Goal: Information Seeking & Learning: Learn about a topic

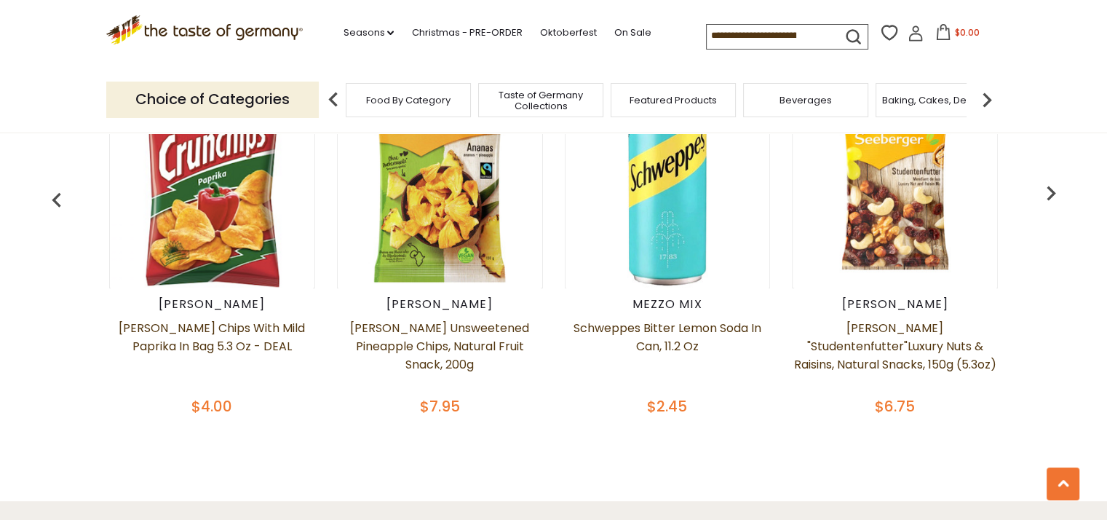
scroll to position [510, 0]
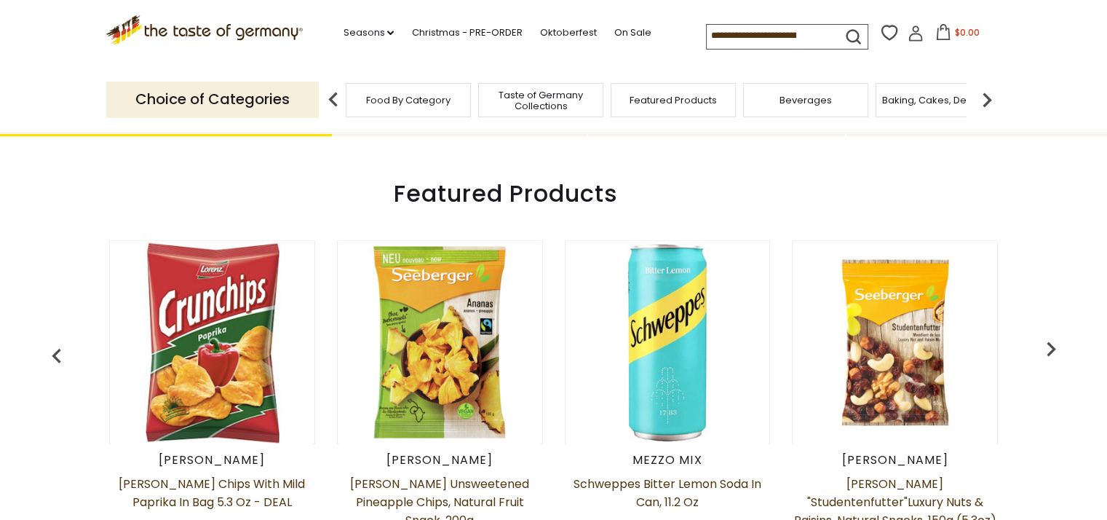
click at [1048, 351] on img "button" at bounding box center [1051, 348] width 29 height 29
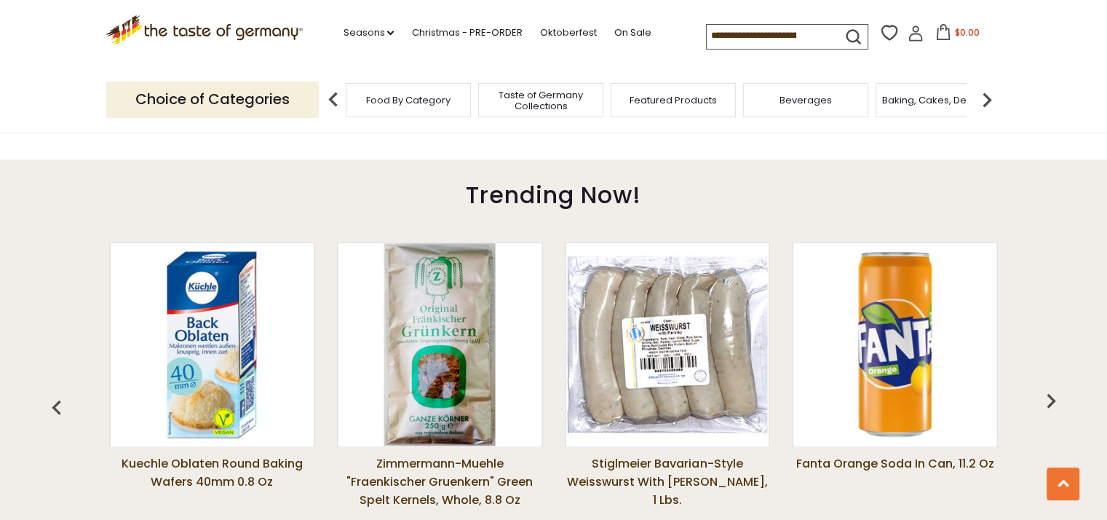
scroll to position [1092, 0]
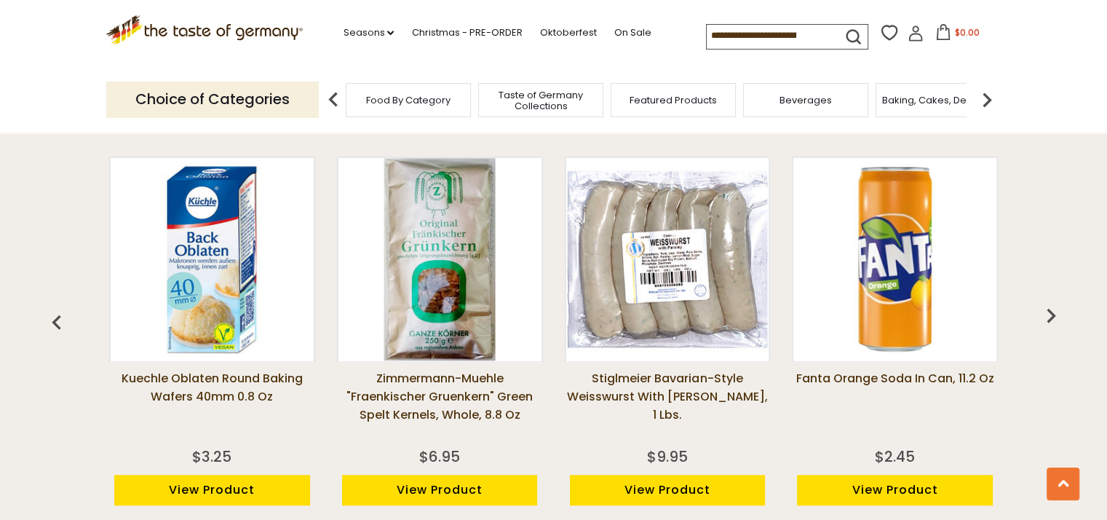
click at [1046, 319] on img "button" at bounding box center [1051, 315] width 29 height 29
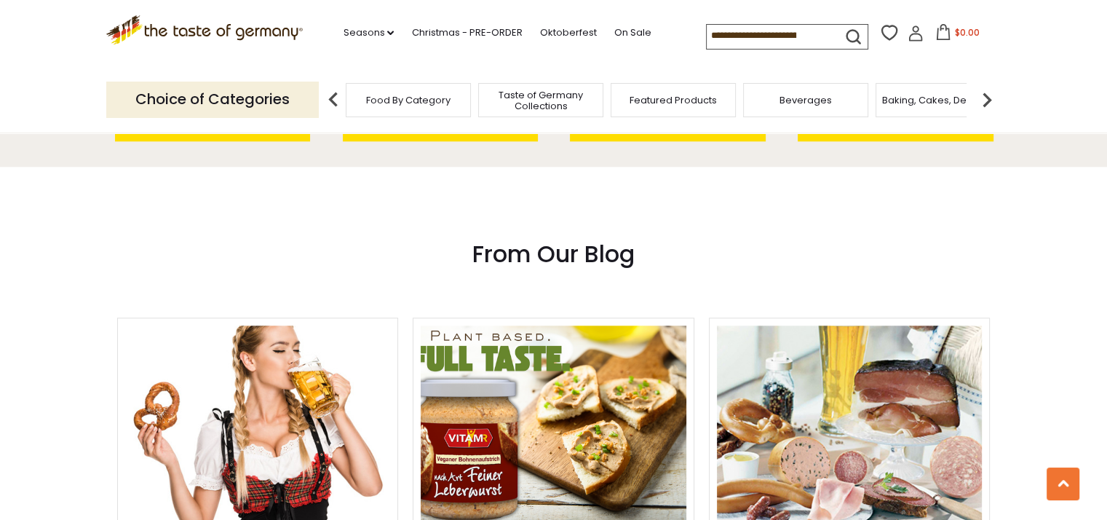
scroll to position [1747, 0]
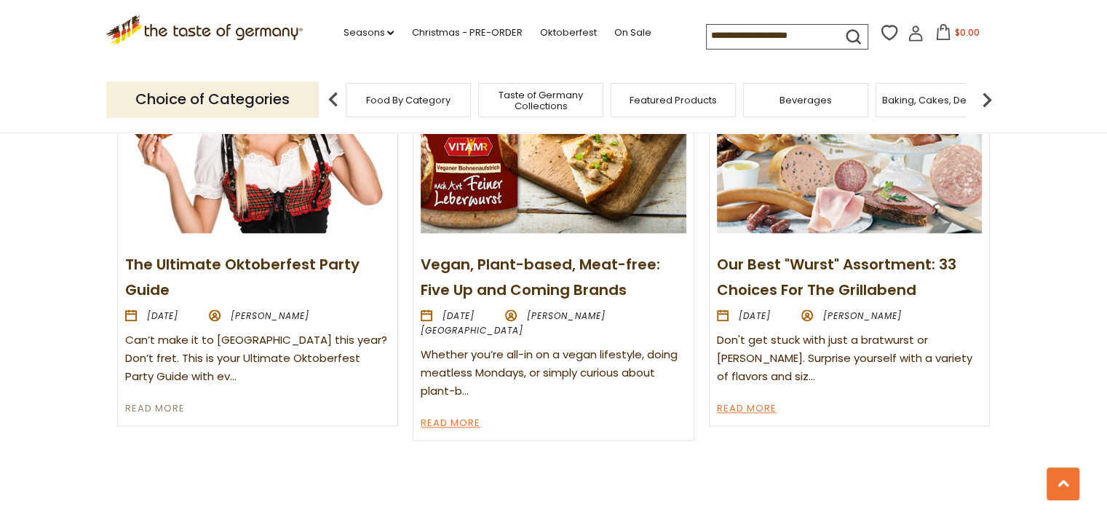
click at [155, 400] on link "Read More" at bounding box center [155, 408] width 60 height 17
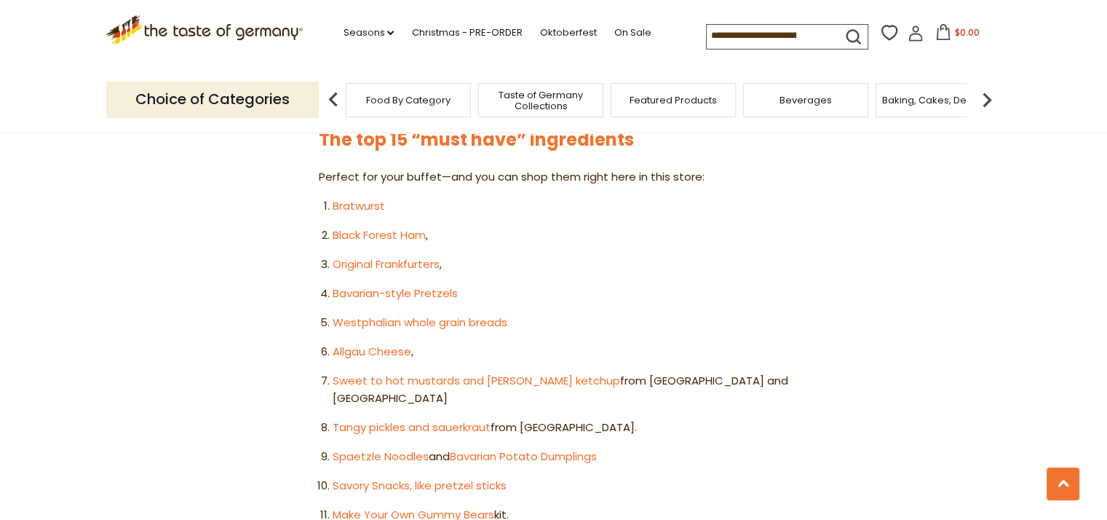
scroll to position [801, 0]
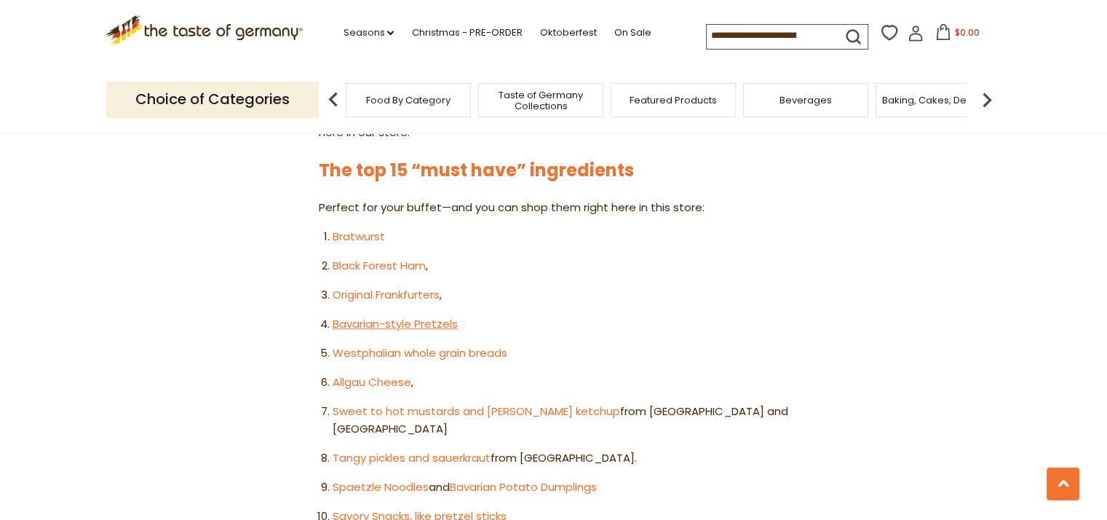
click at [344, 316] on link "Bavarian-style Pretzels" at bounding box center [395, 323] width 125 height 15
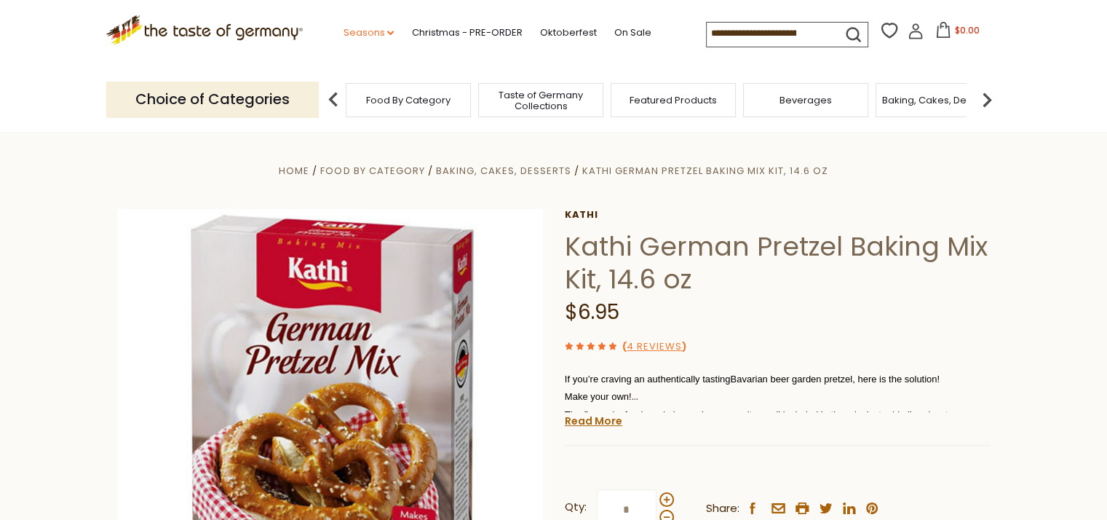
click at [387, 32] on icon at bounding box center [390, 33] width 7 height 4
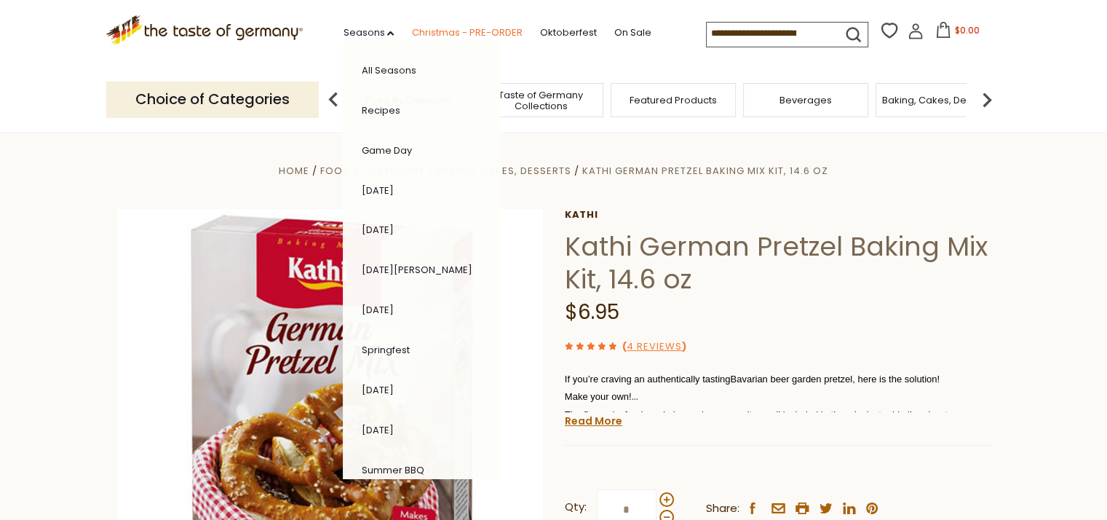
click at [445, 30] on link "Christmas - PRE-ORDER" at bounding box center [466, 33] width 111 height 16
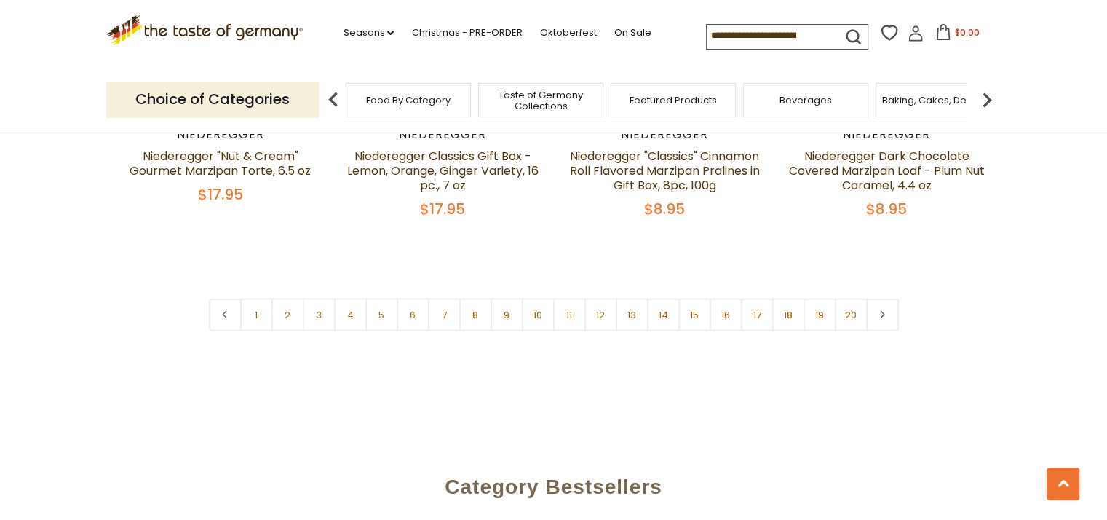
scroll to position [3567, 0]
click at [255, 297] on link "1" at bounding box center [256, 313] width 33 height 33
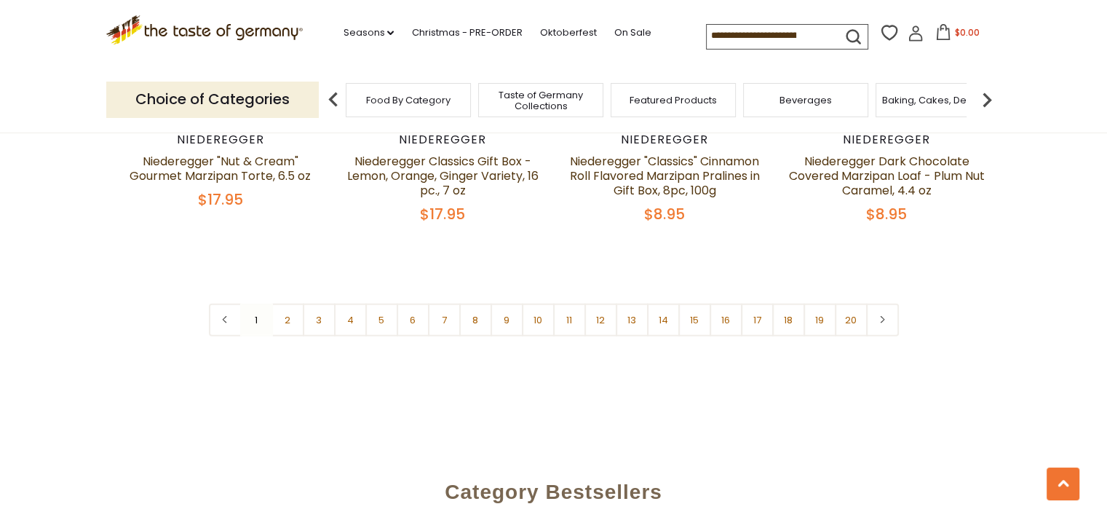
scroll to position [3561, 0]
click at [282, 303] on link "2" at bounding box center [288, 319] width 33 height 33
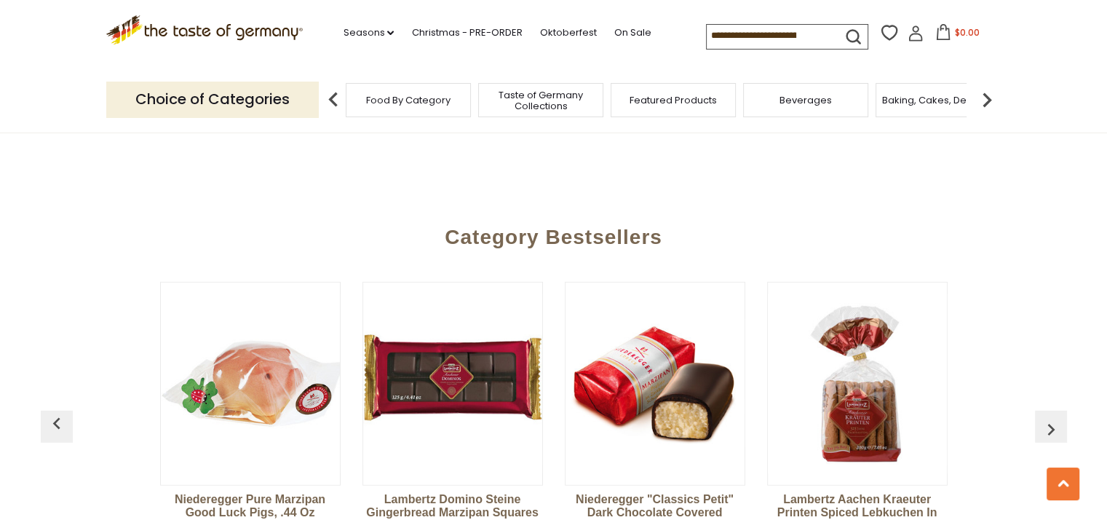
scroll to position [3926, 0]
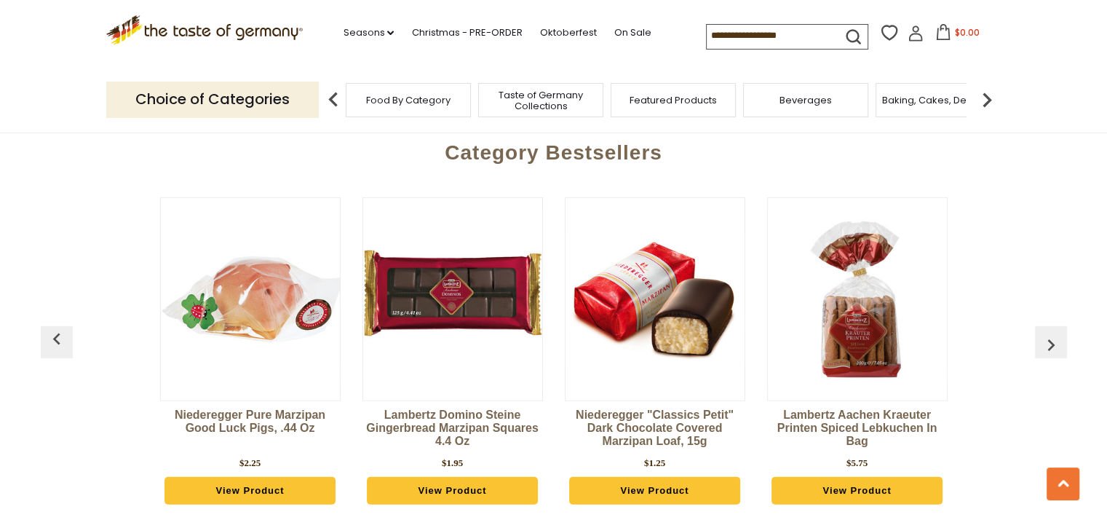
click at [54, 328] on img "button" at bounding box center [56, 339] width 23 height 23
click at [52, 328] on img "button" at bounding box center [56, 339] width 23 height 23
click at [1051, 333] on img "button" at bounding box center [1051, 344] width 23 height 23
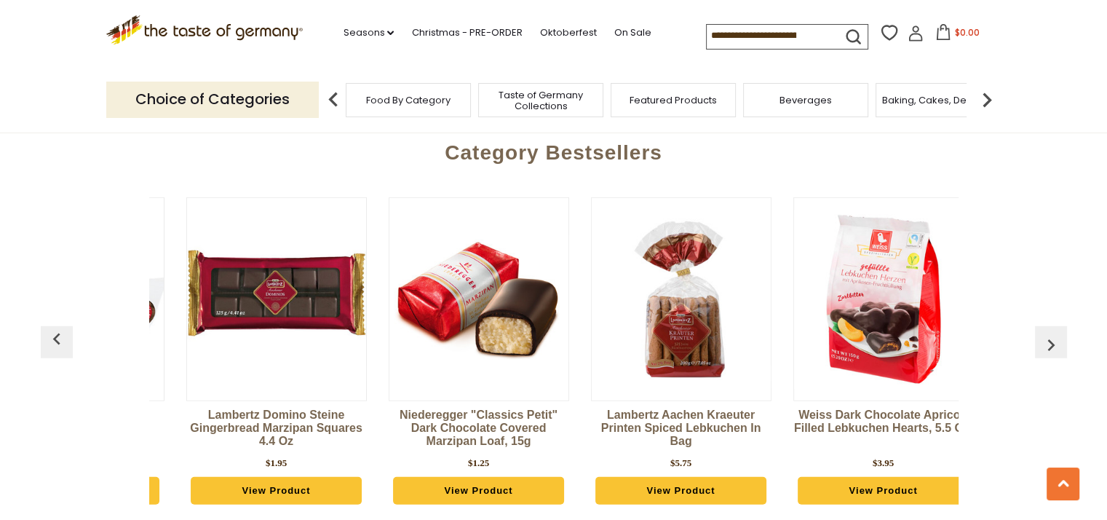
scroll to position [0, 202]
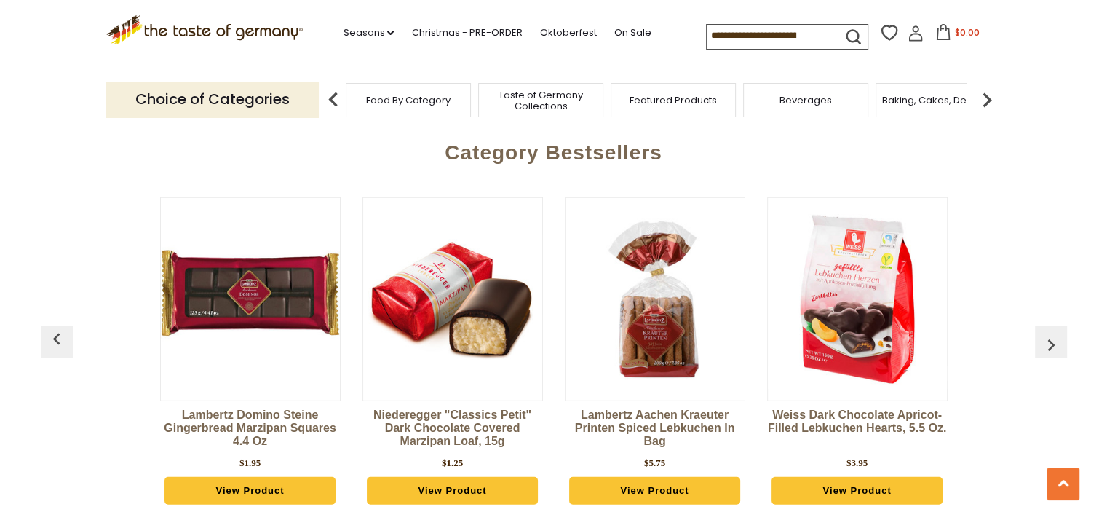
click at [1051, 333] on img "button" at bounding box center [1051, 344] width 23 height 23
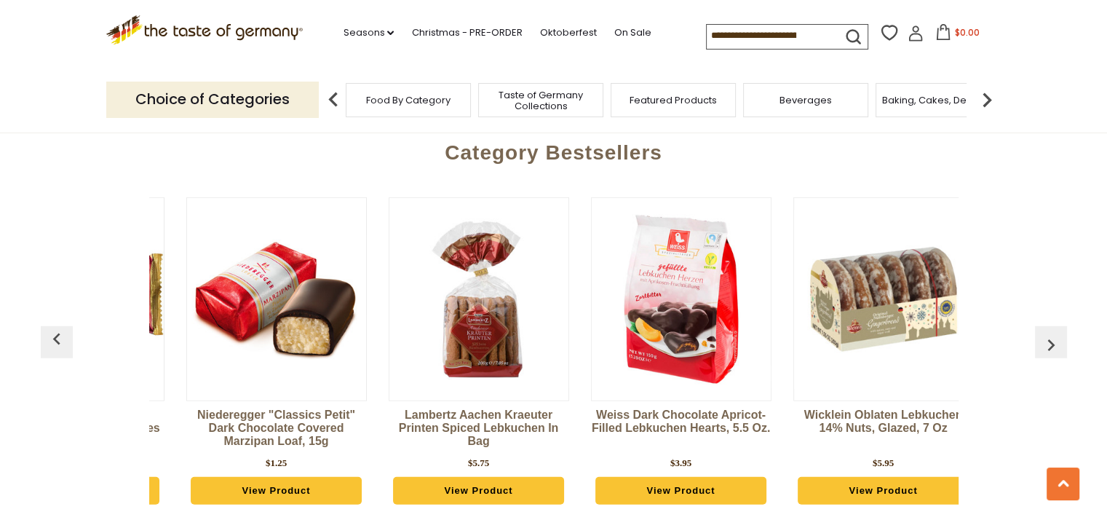
scroll to position [0, 405]
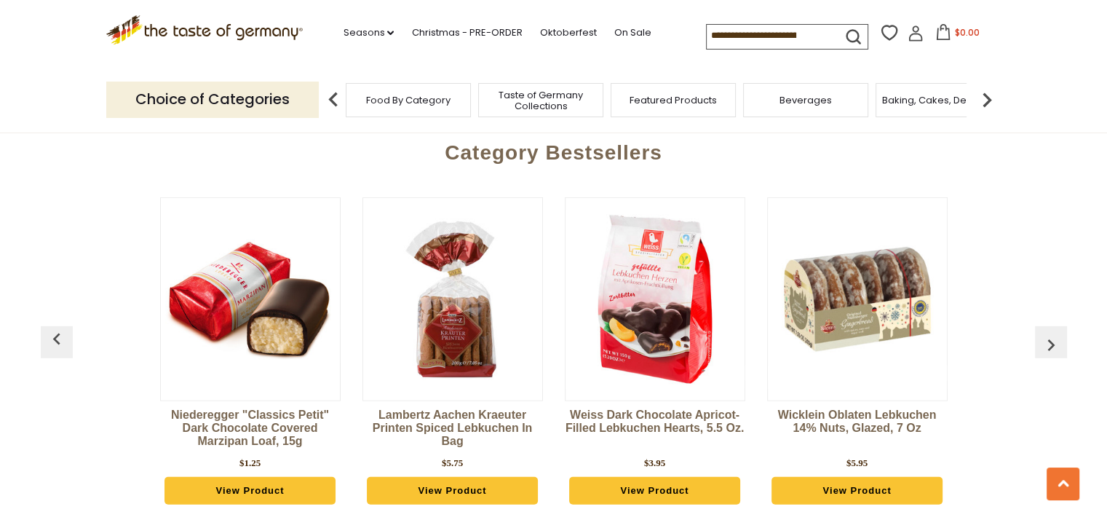
click at [1051, 333] on img "button" at bounding box center [1051, 344] width 23 height 23
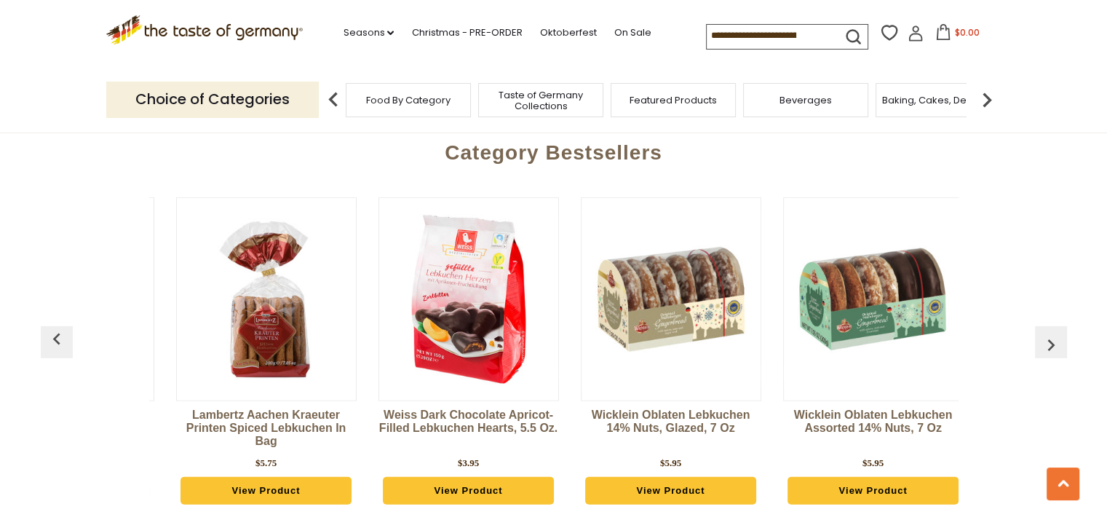
scroll to position [0, 608]
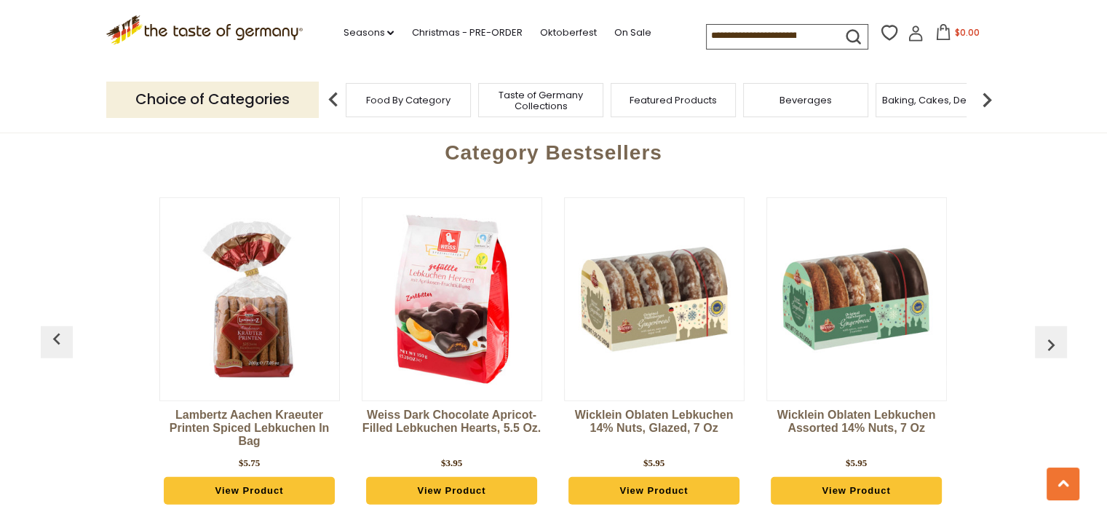
click at [1051, 333] on img "button" at bounding box center [1051, 344] width 23 height 23
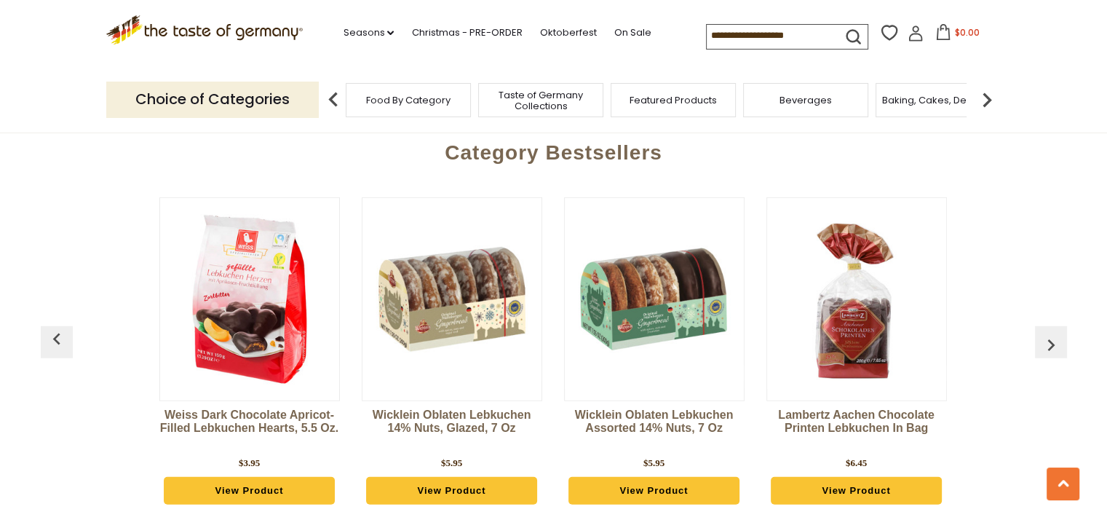
click at [1051, 333] on img "button" at bounding box center [1051, 344] width 23 height 23
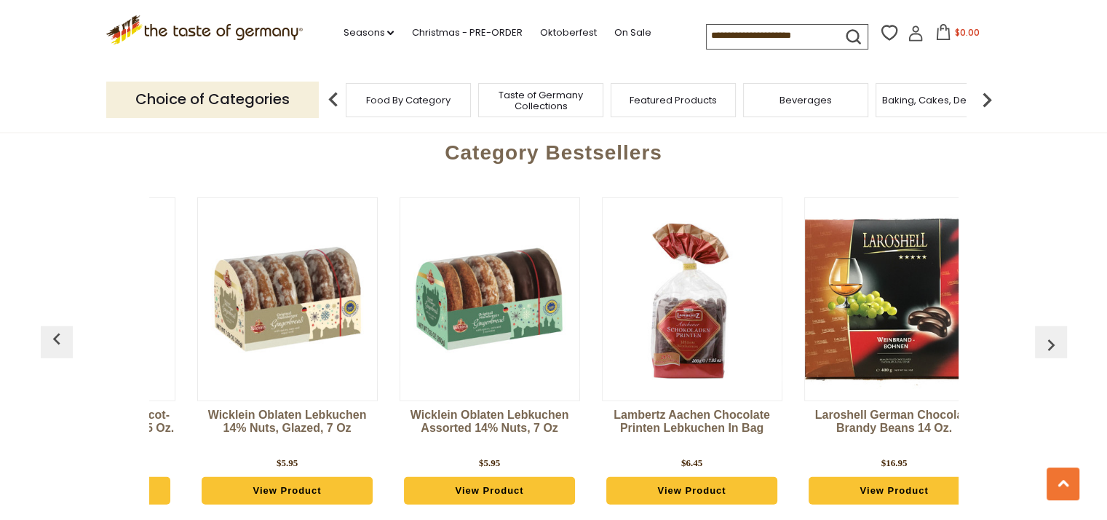
scroll to position [0, 1013]
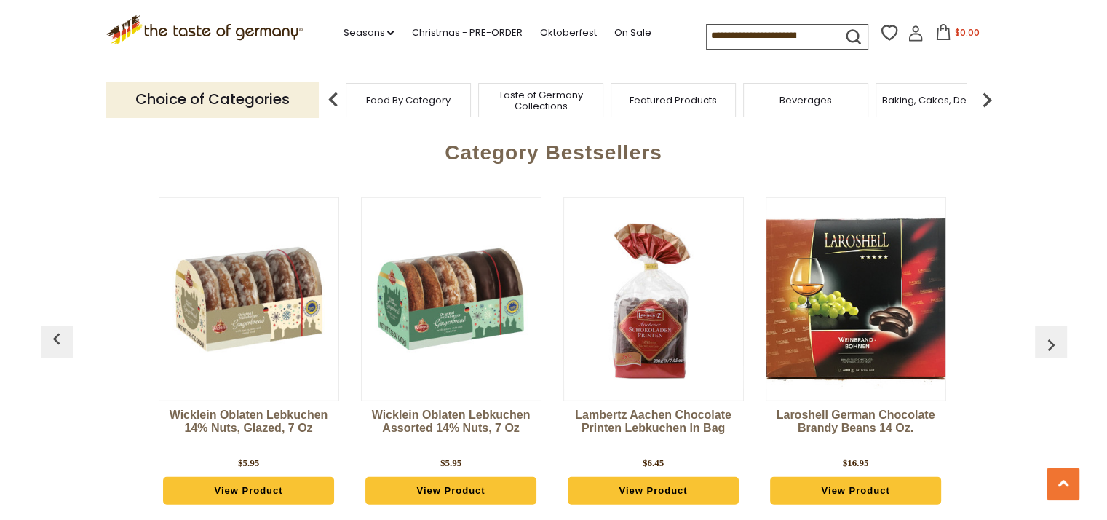
click at [1051, 333] on img "button" at bounding box center [1051, 344] width 23 height 23
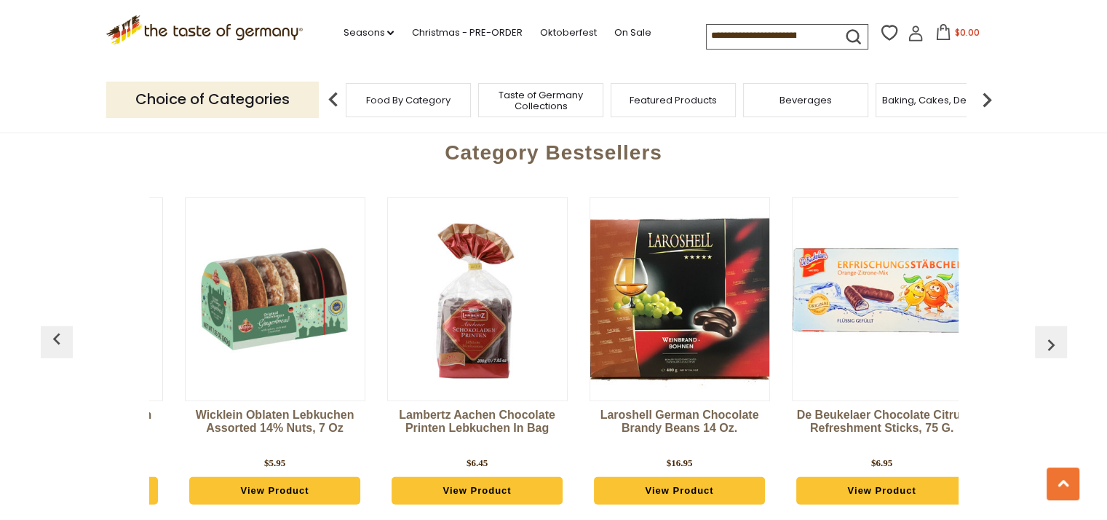
scroll to position [0, 1216]
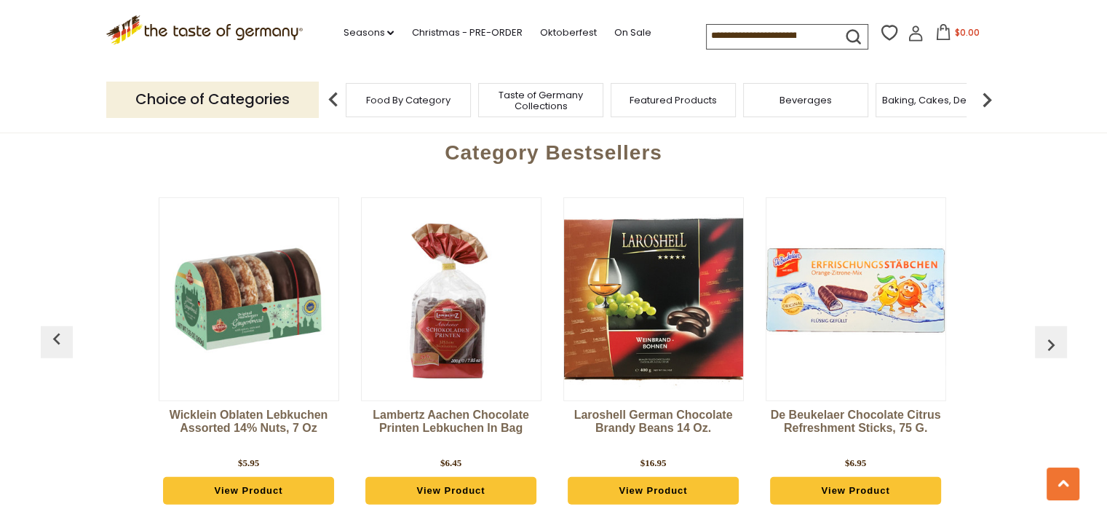
click at [1051, 333] on img "button" at bounding box center [1051, 344] width 23 height 23
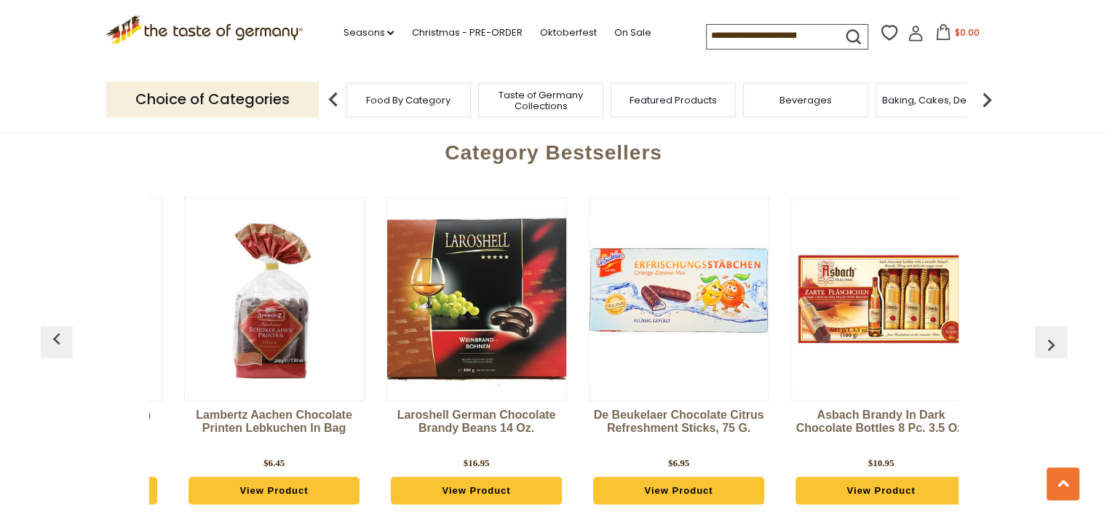
scroll to position [0, 1418]
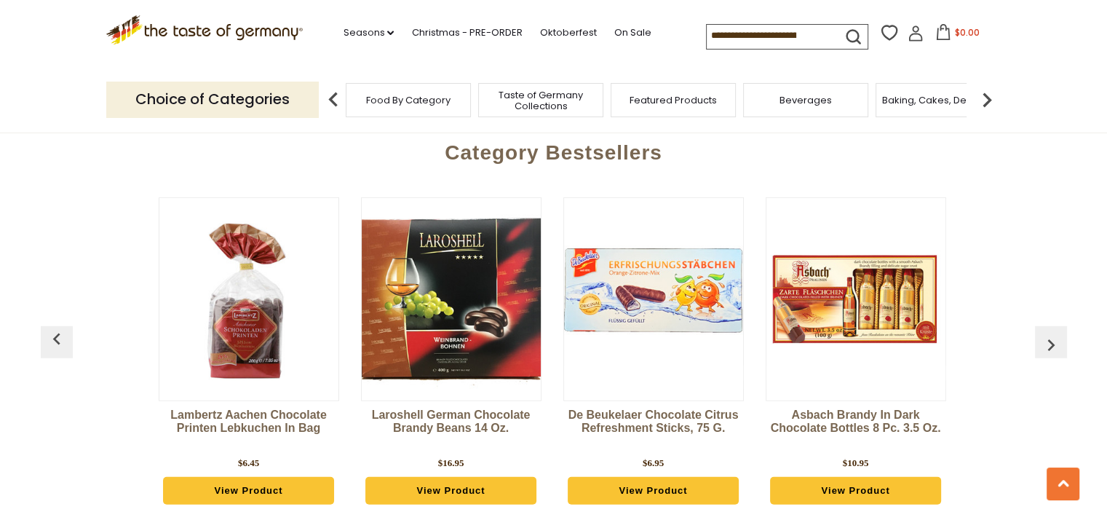
click at [1051, 333] on img "button" at bounding box center [1051, 344] width 23 height 23
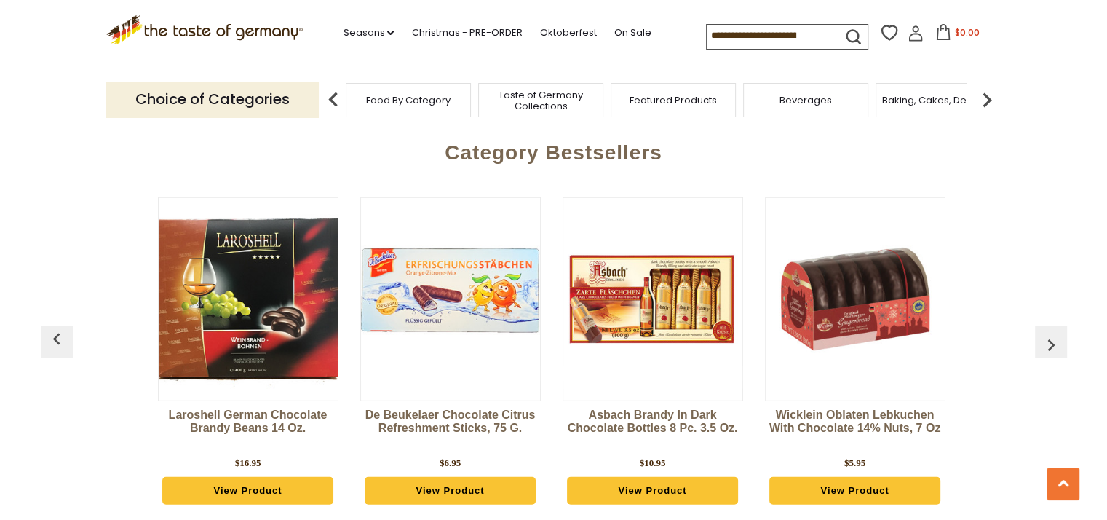
click at [1051, 333] on img "button" at bounding box center [1051, 344] width 23 height 23
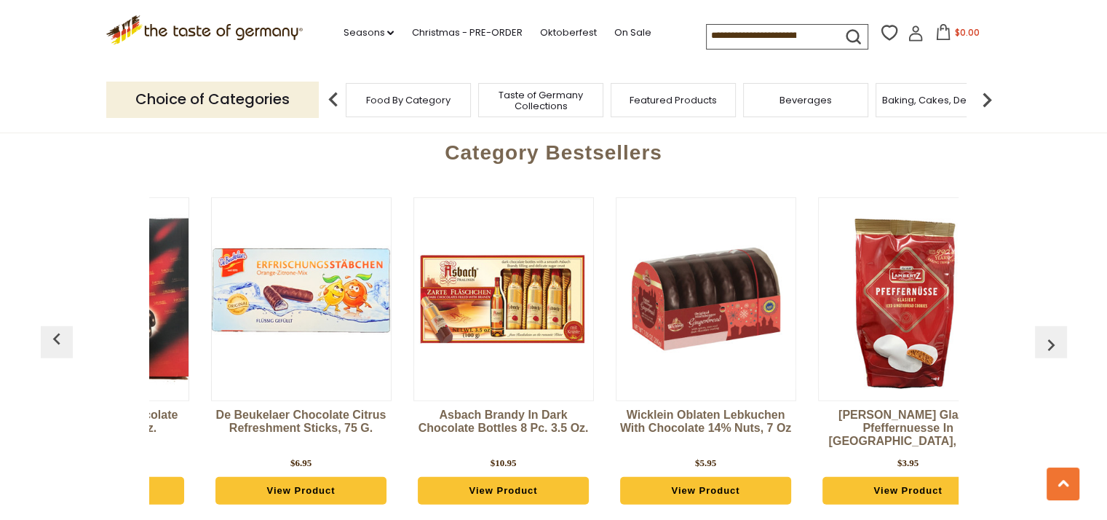
scroll to position [0, 1824]
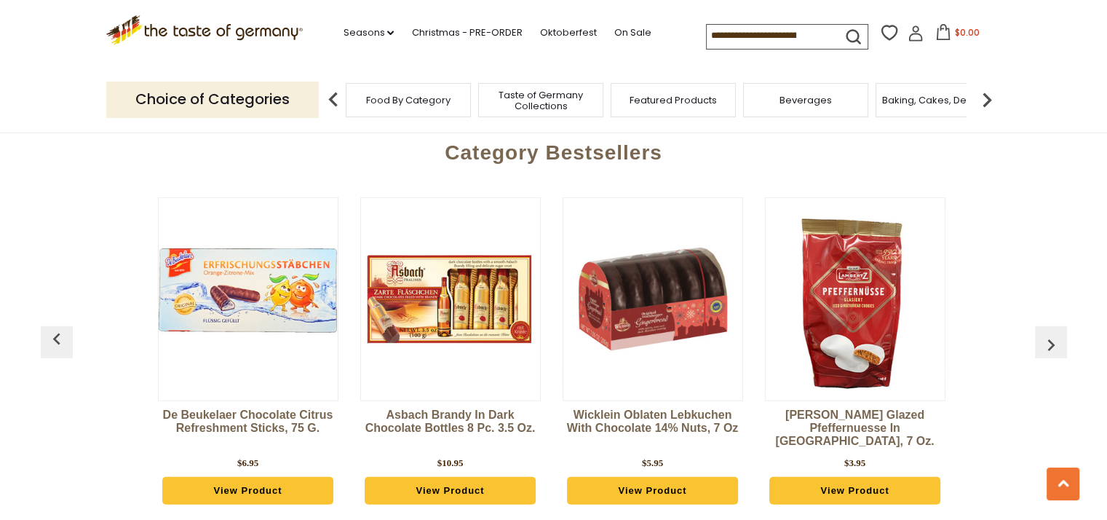
click at [1051, 333] on img "button" at bounding box center [1051, 344] width 23 height 23
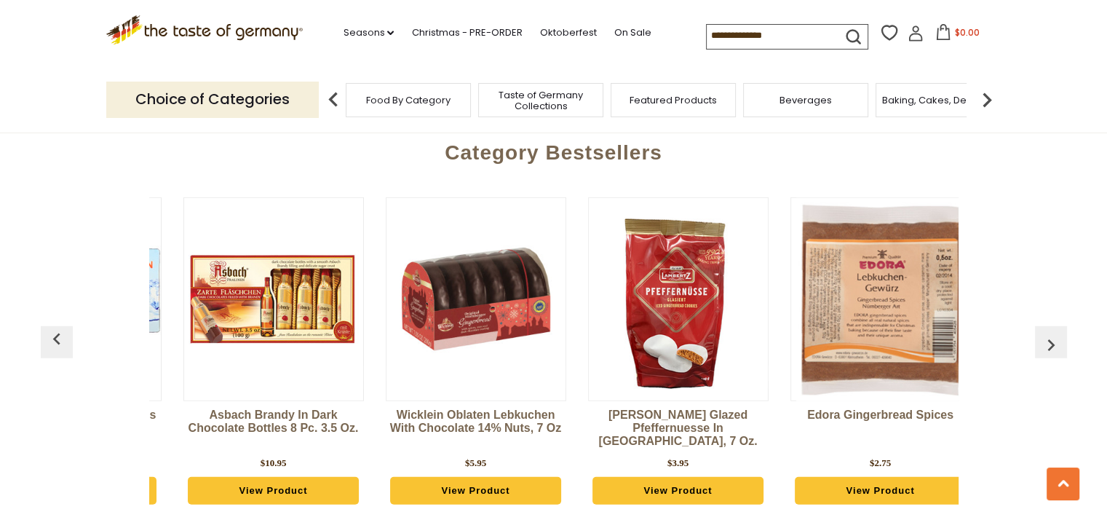
scroll to position [0, 2027]
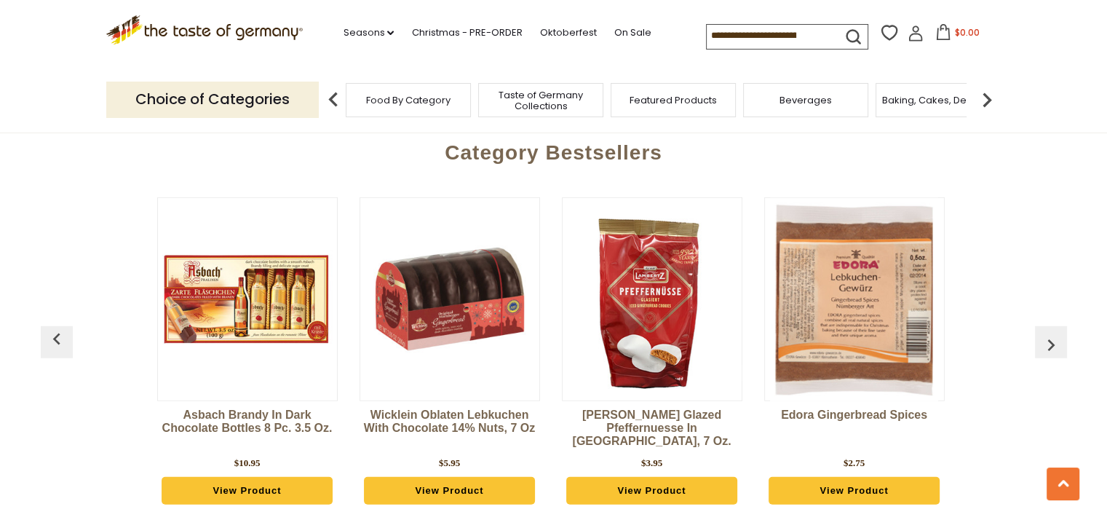
click at [1052, 333] on img "button" at bounding box center [1051, 344] width 23 height 23
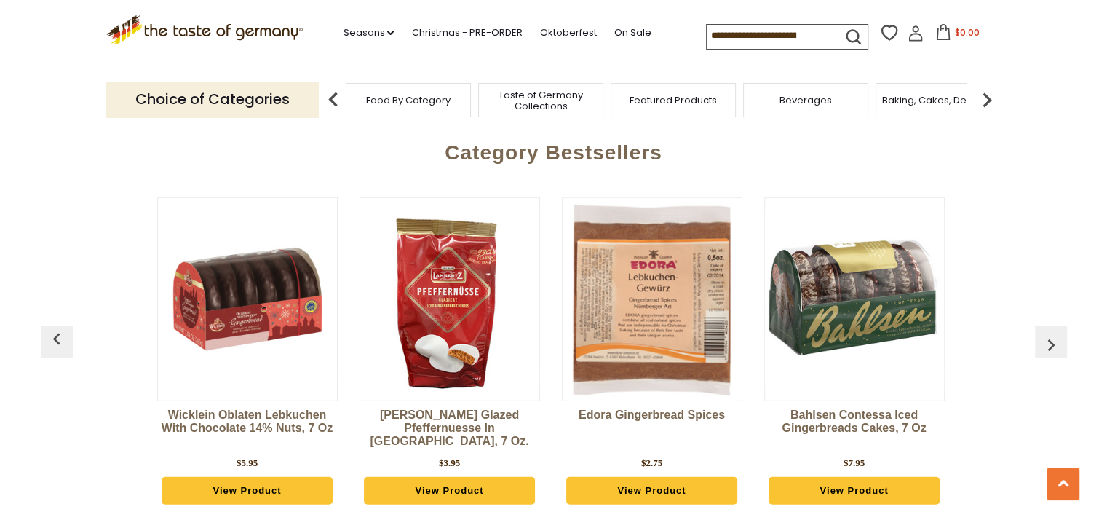
click at [1052, 333] on img "button" at bounding box center [1051, 344] width 23 height 23
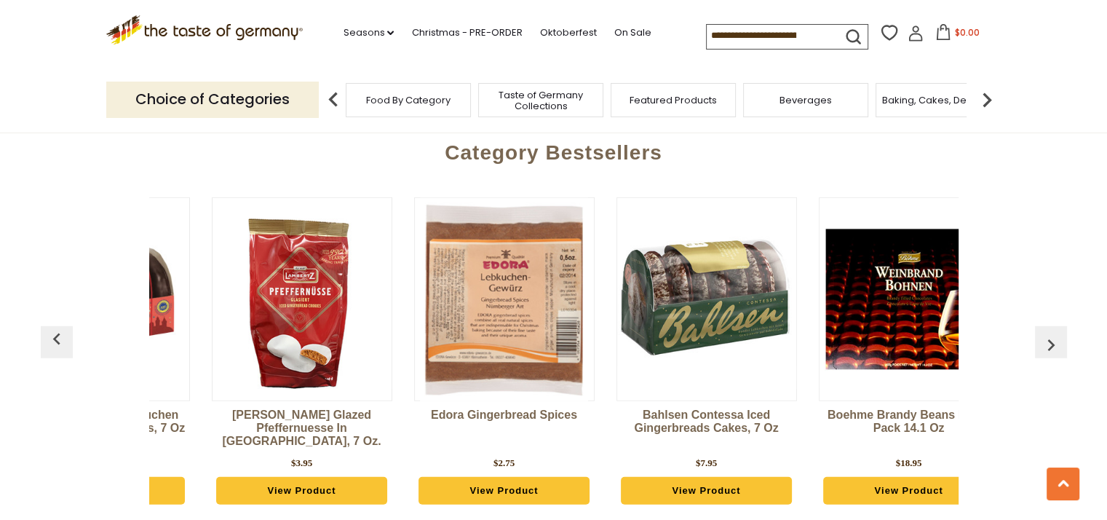
scroll to position [0, 2429]
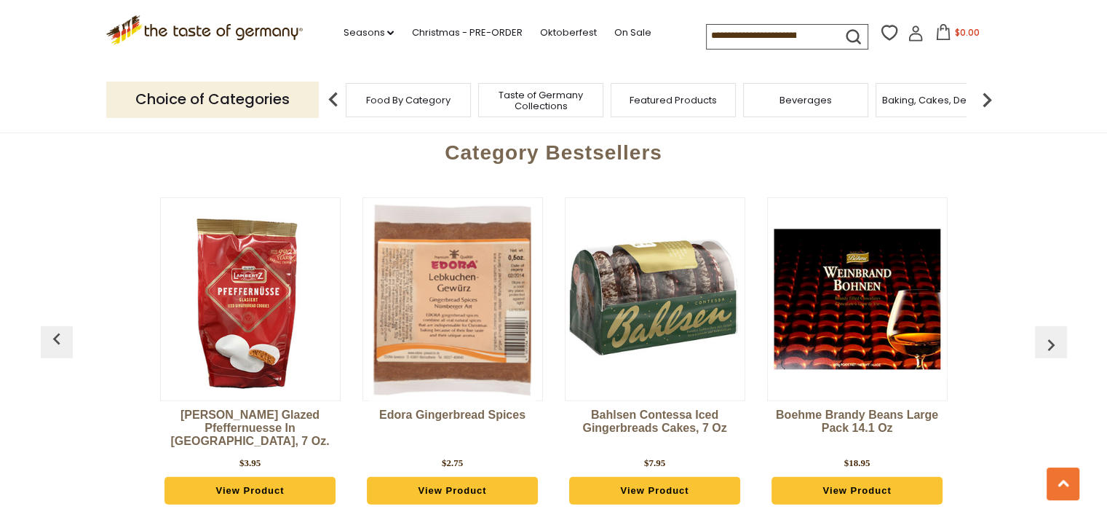
click at [1052, 333] on img "button" at bounding box center [1051, 344] width 23 height 23
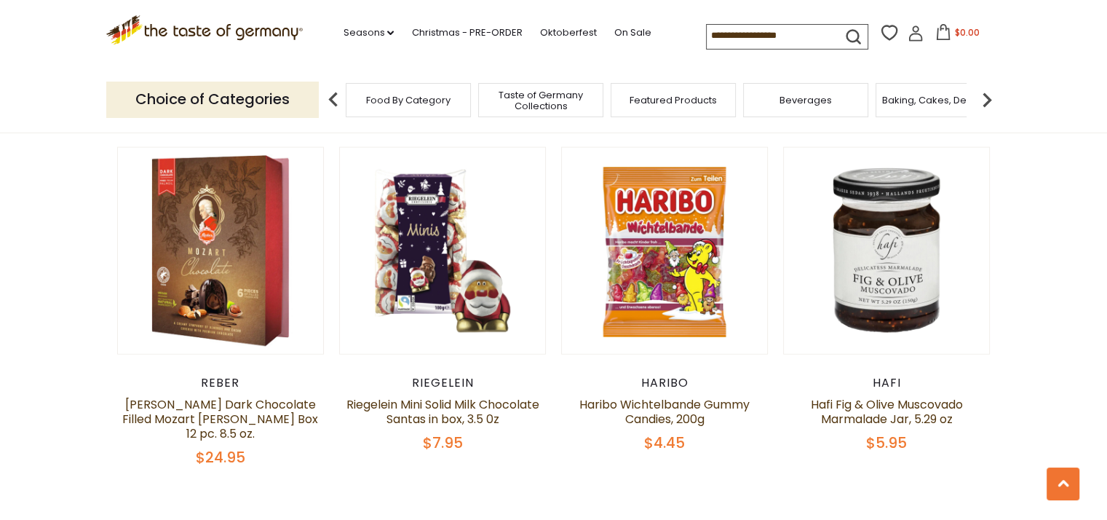
scroll to position [3561, 0]
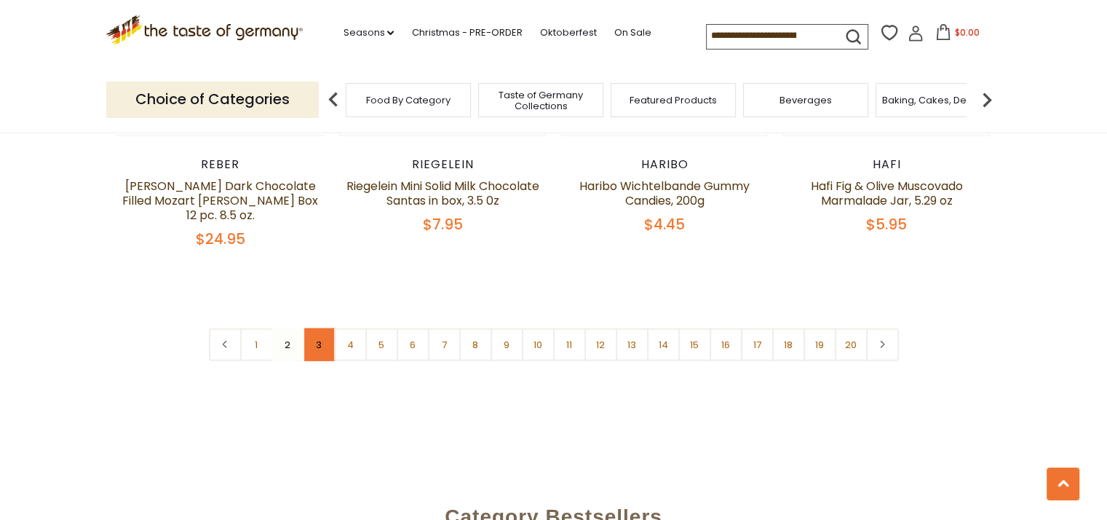
click at [323, 328] on link "3" at bounding box center [319, 344] width 33 height 33
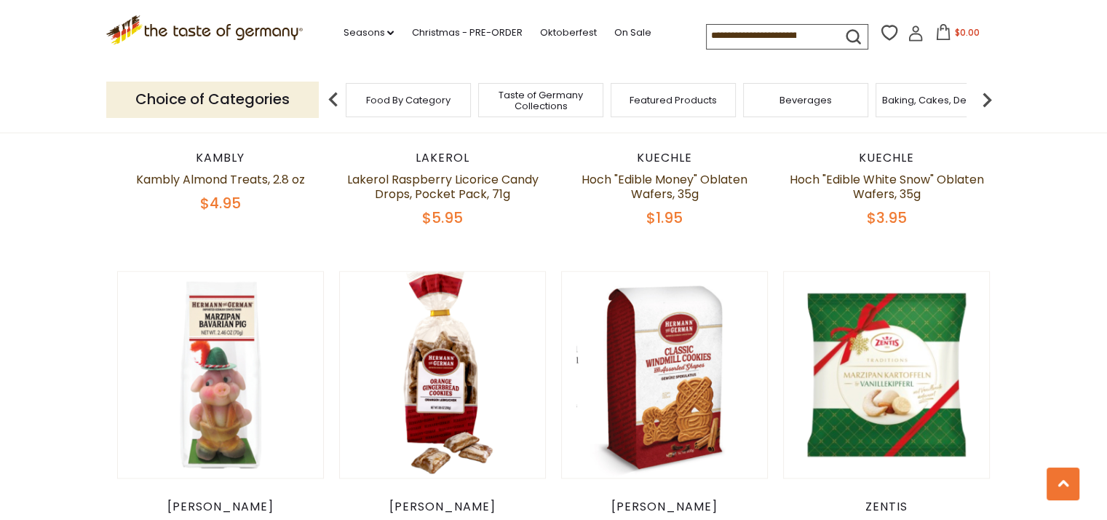
scroll to position [1887, 0]
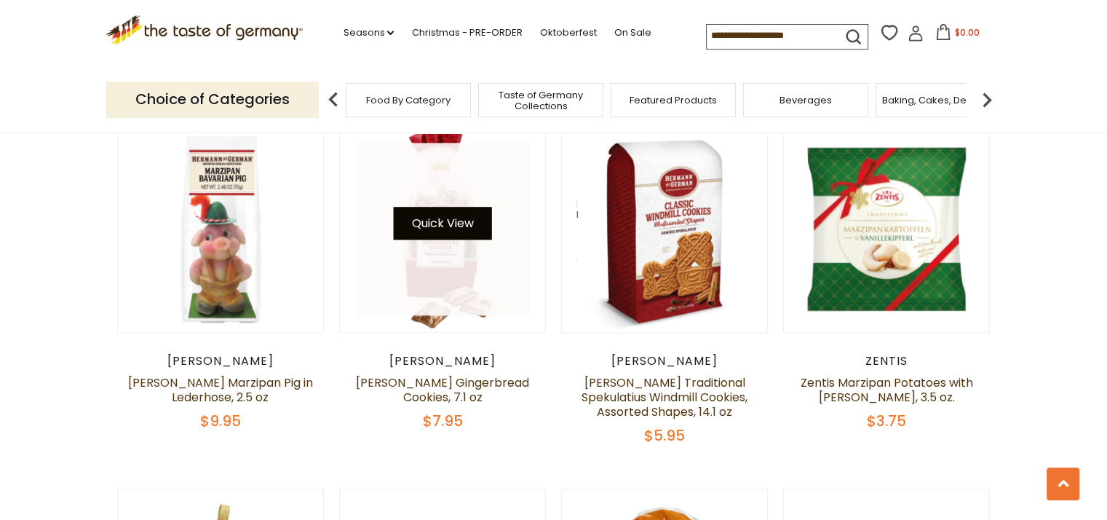
click at [437, 222] on button "Quick View" at bounding box center [442, 223] width 98 height 33
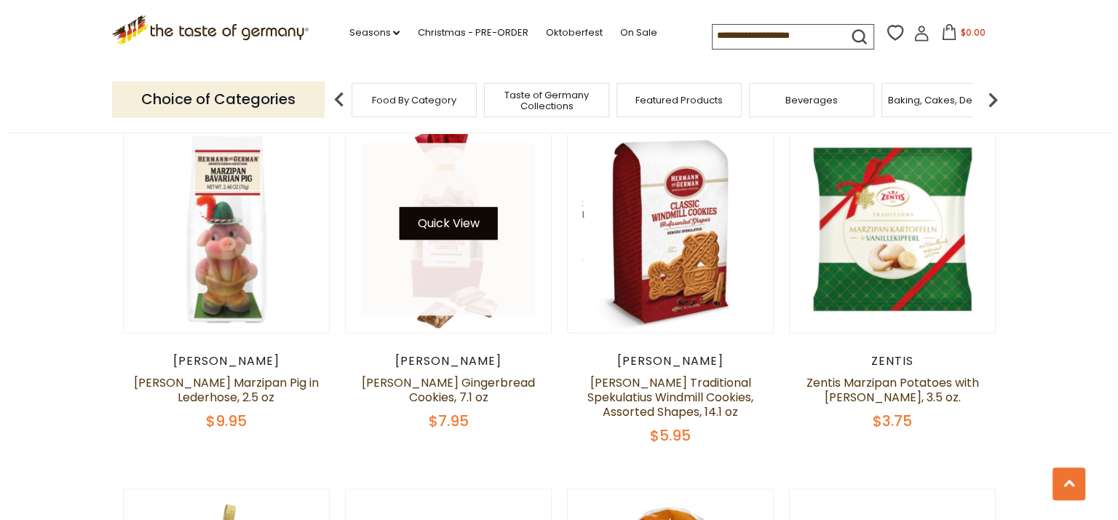
scroll to position [1889, 0]
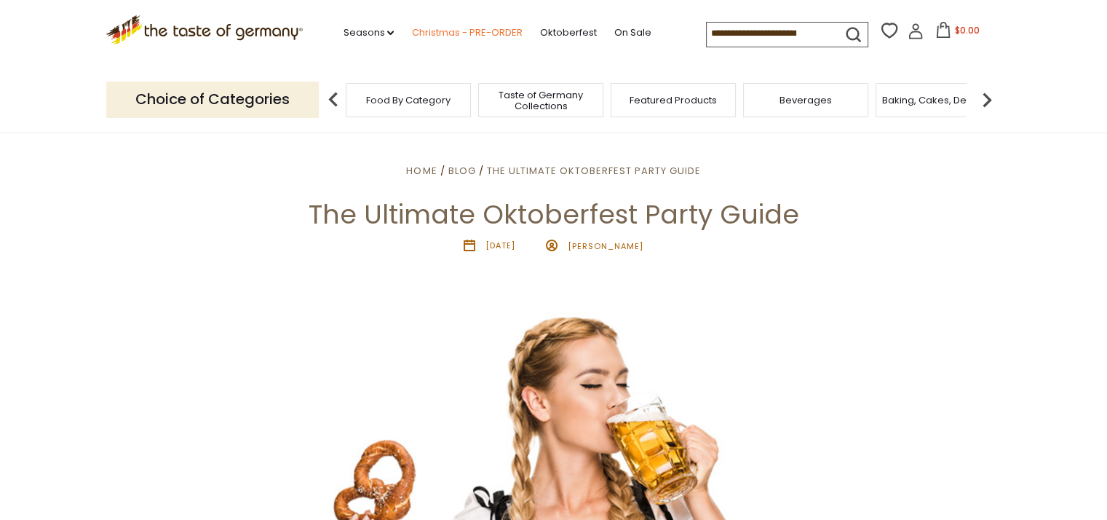
click at [462, 28] on link "Christmas - PRE-ORDER" at bounding box center [466, 33] width 111 height 16
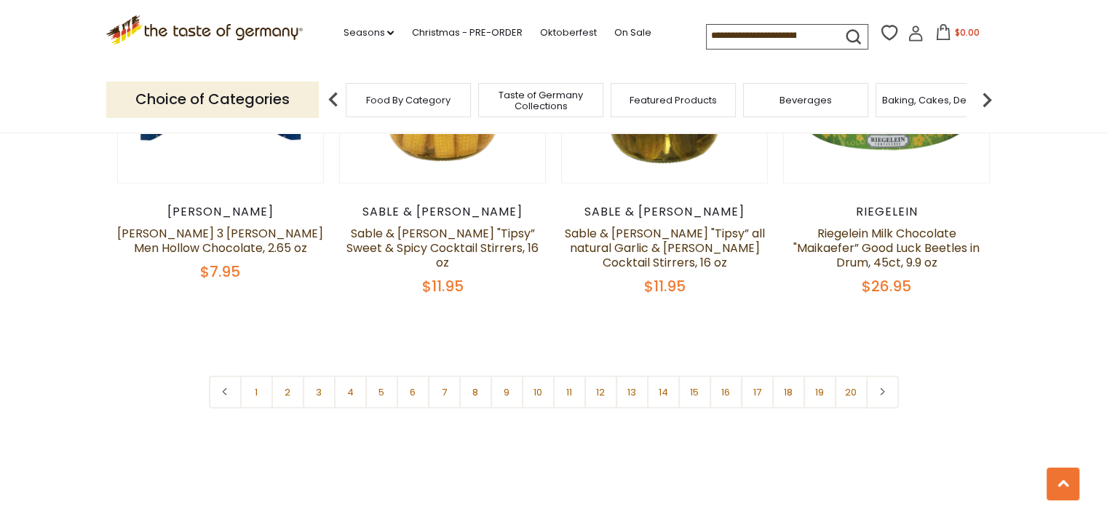
scroll to position [3567, 0]
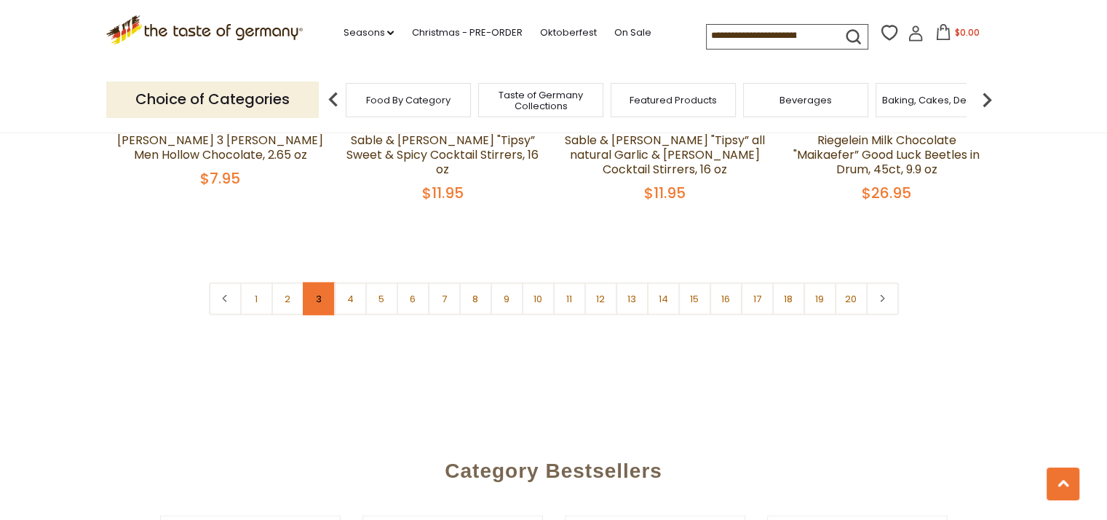
click at [318, 286] on link "3" at bounding box center [319, 298] width 33 height 33
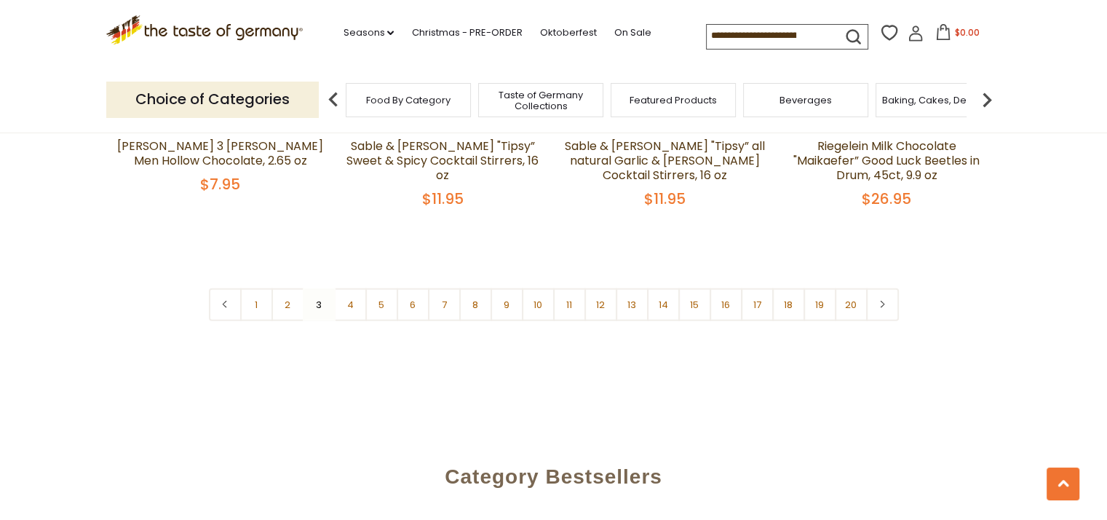
scroll to position [3634, 0]
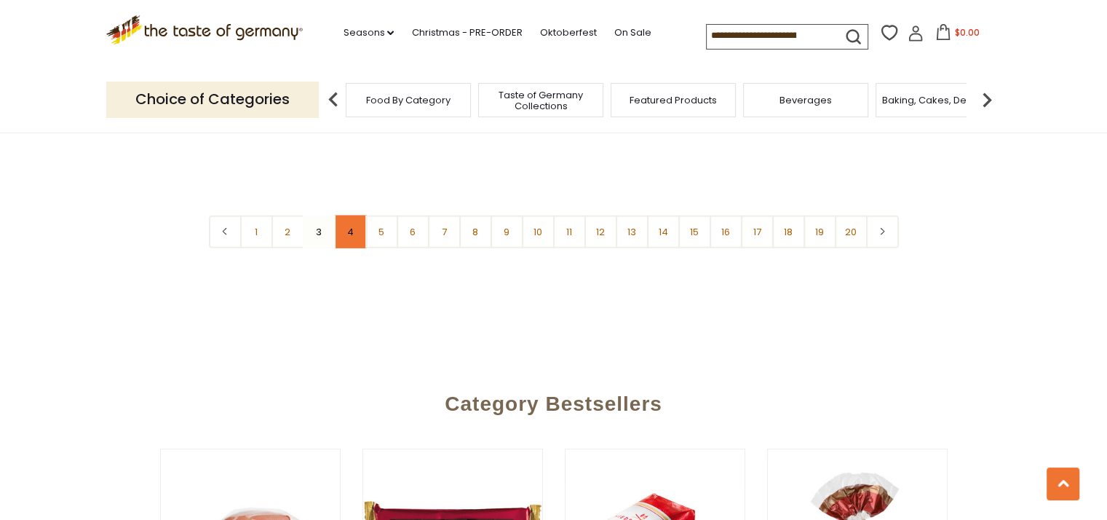
click at [352, 221] on link "4" at bounding box center [350, 231] width 33 height 33
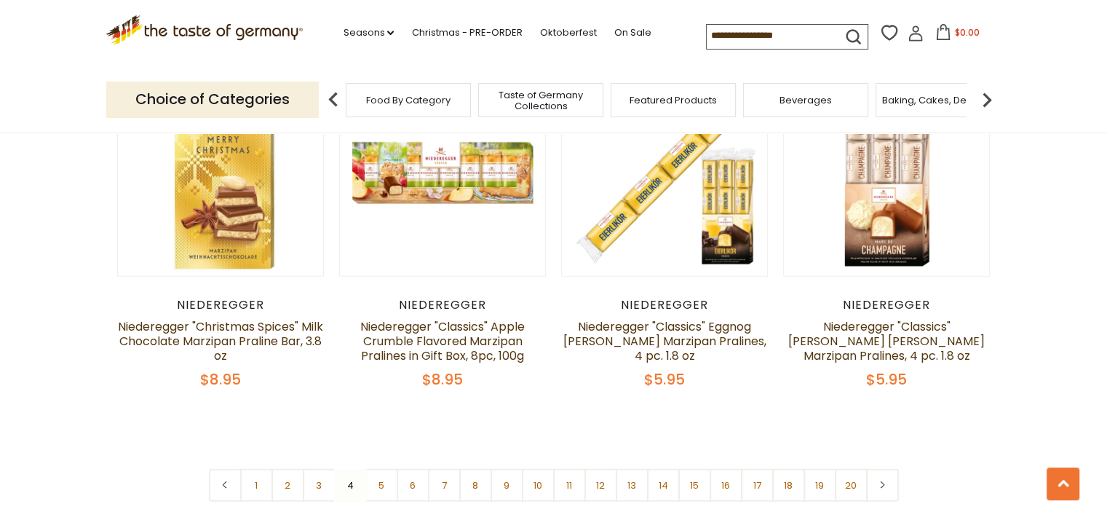
scroll to position [3561, 0]
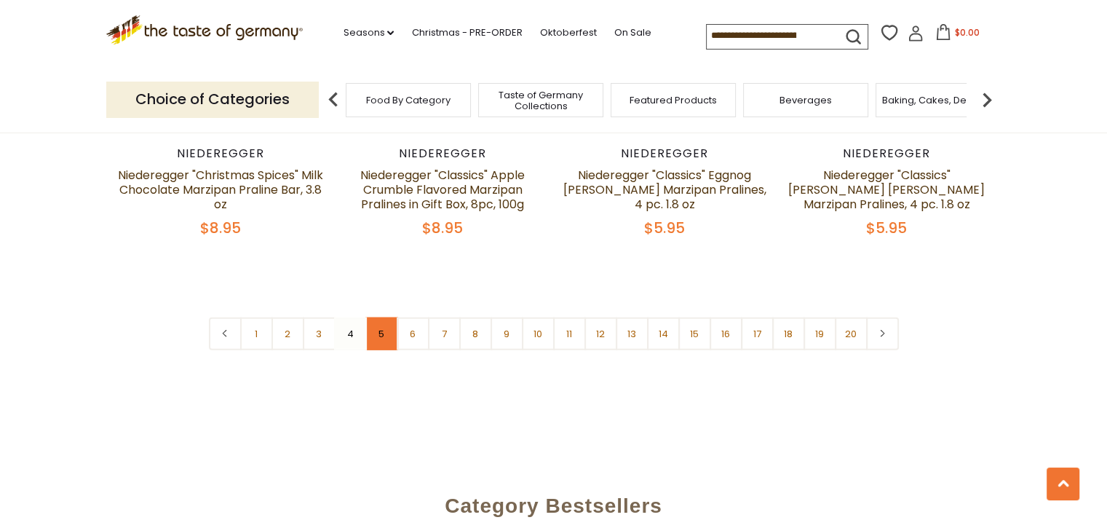
click at [384, 317] on link "5" at bounding box center [381, 333] width 33 height 33
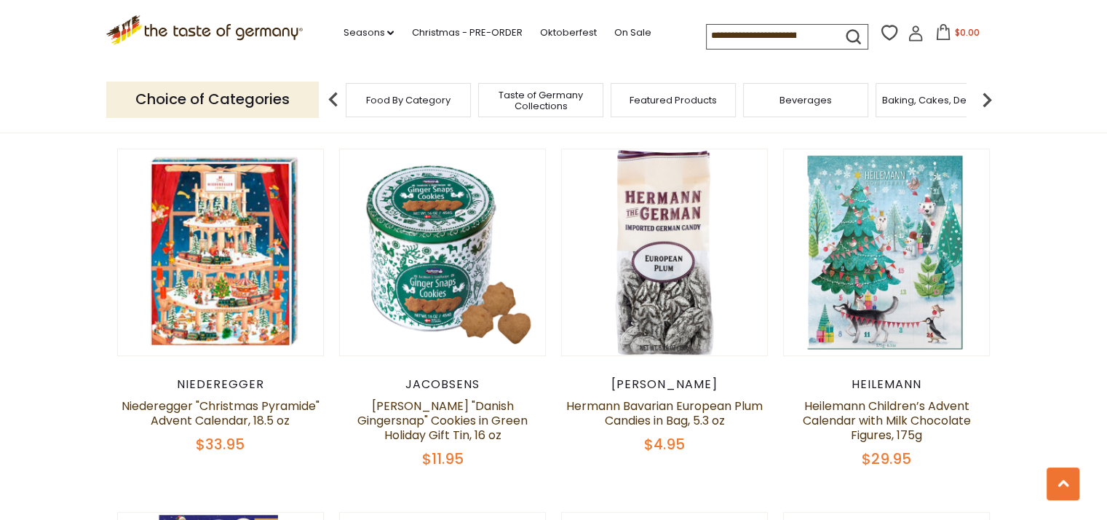
scroll to position [795, 0]
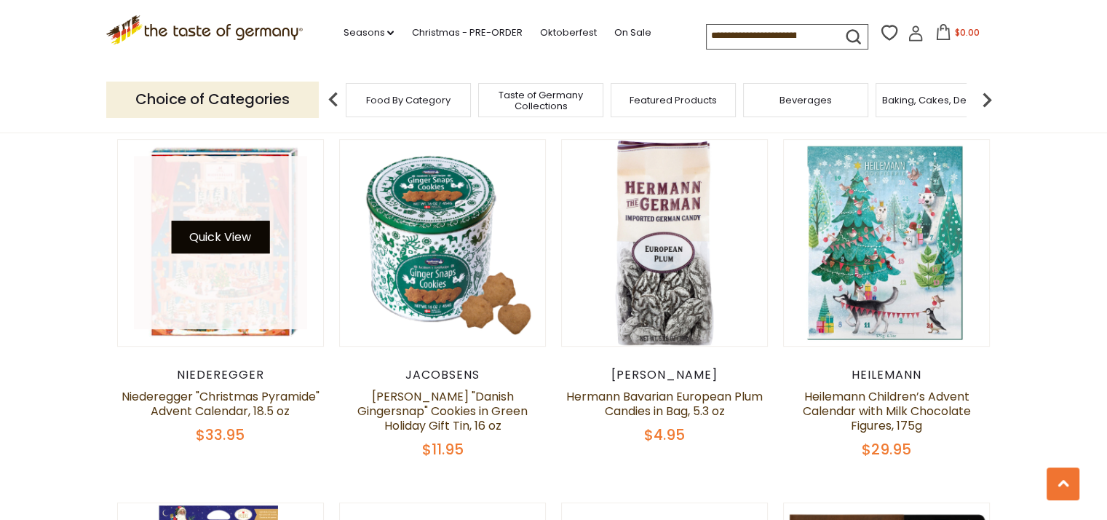
click at [213, 243] on button "Quick View" at bounding box center [220, 237] width 98 height 33
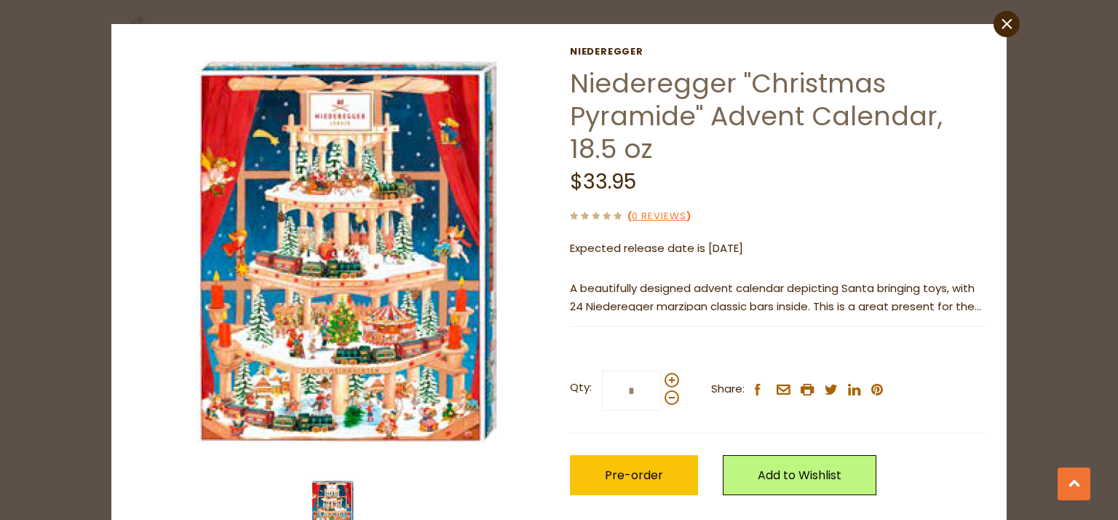
scroll to position [0, 0]
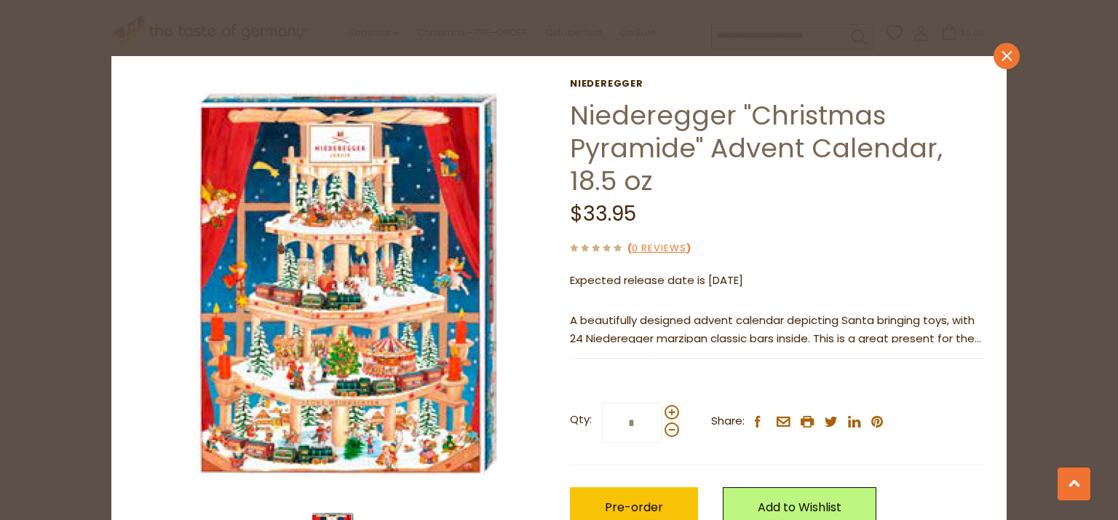
click at [1002, 51] on icon at bounding box center [1007, 56] width 10 height 10
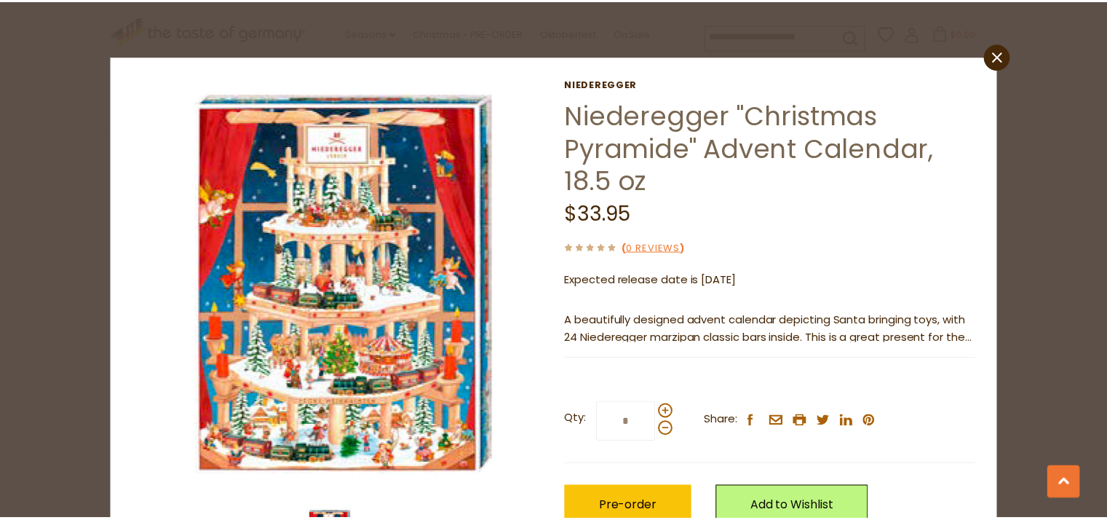
scroll to position [795, 0]
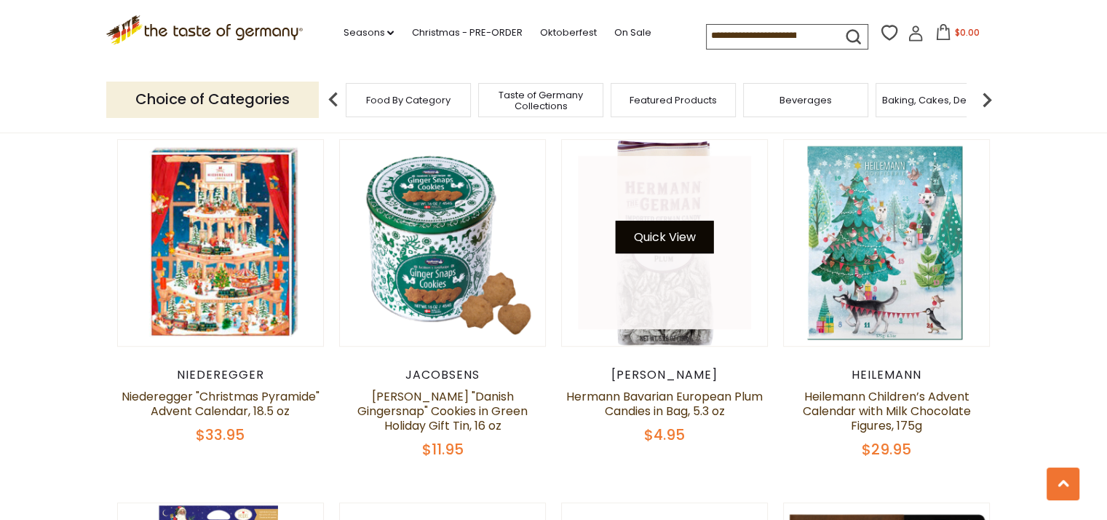
click at [657, 228] on button "Quick View" at bounding box center [665, 237] width 98 height 33
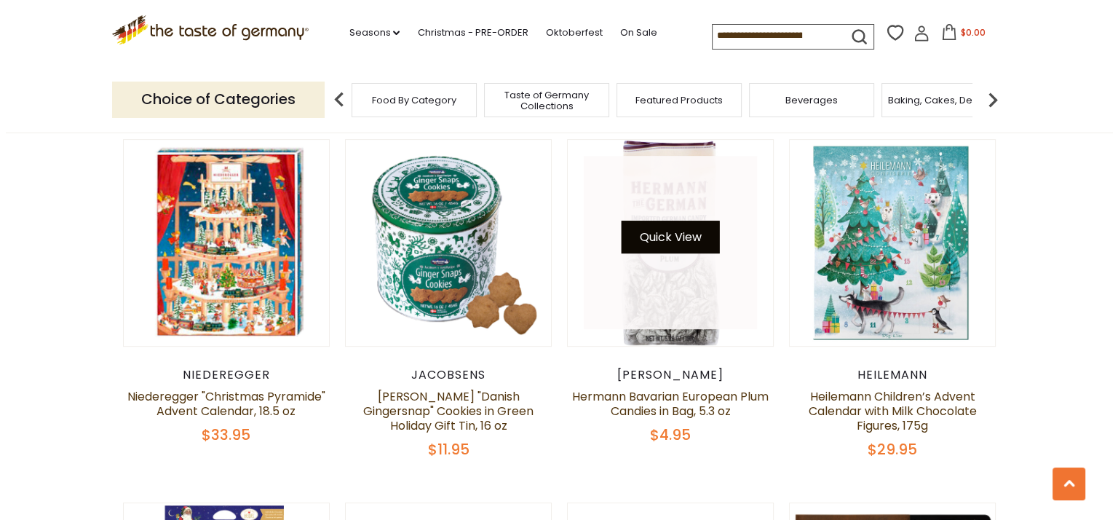
scroll to position [798, 0]
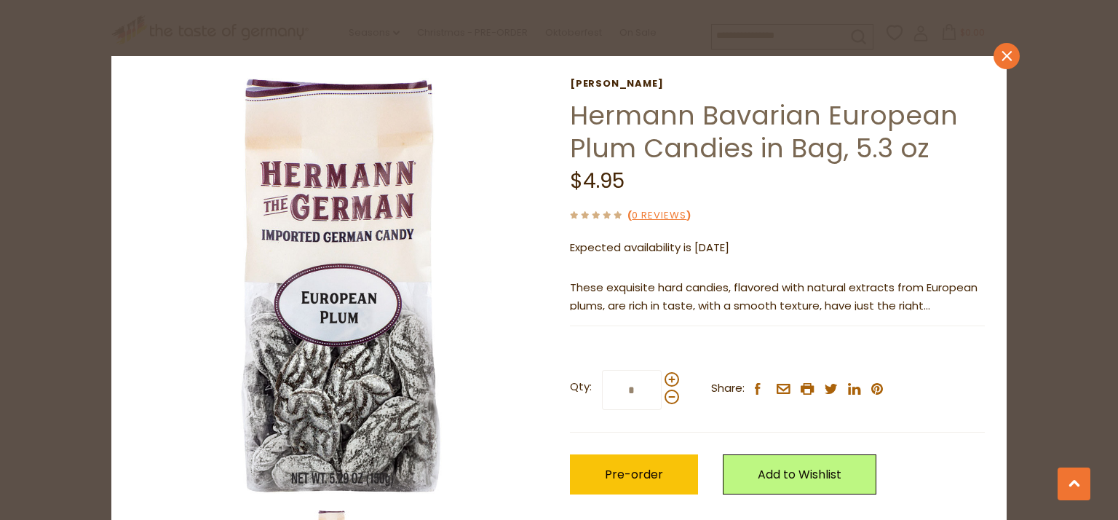
click at [1002, 60] on icon "close" at bounding box center [1007, 55] width 11 height 11
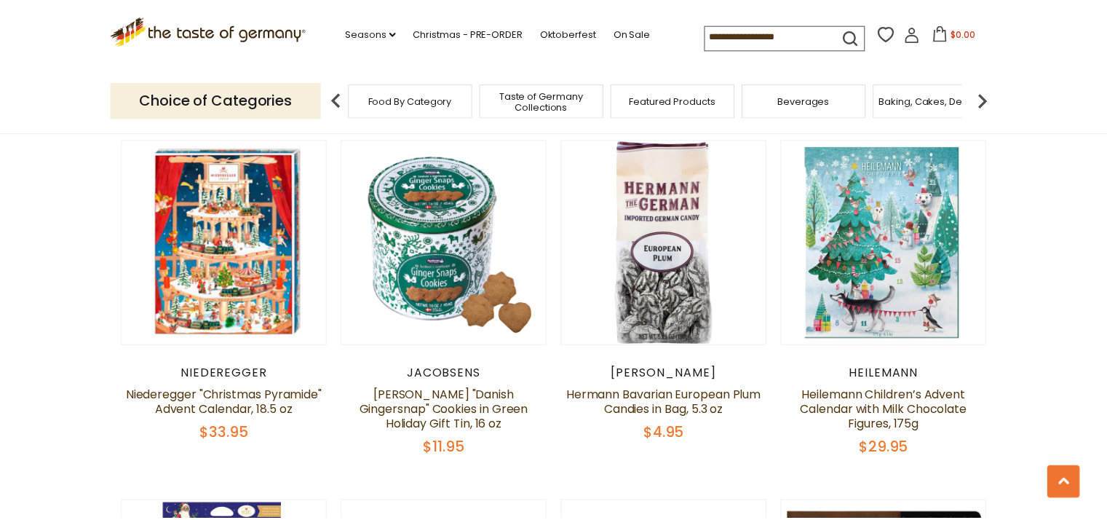
scroll to position [795, 0]
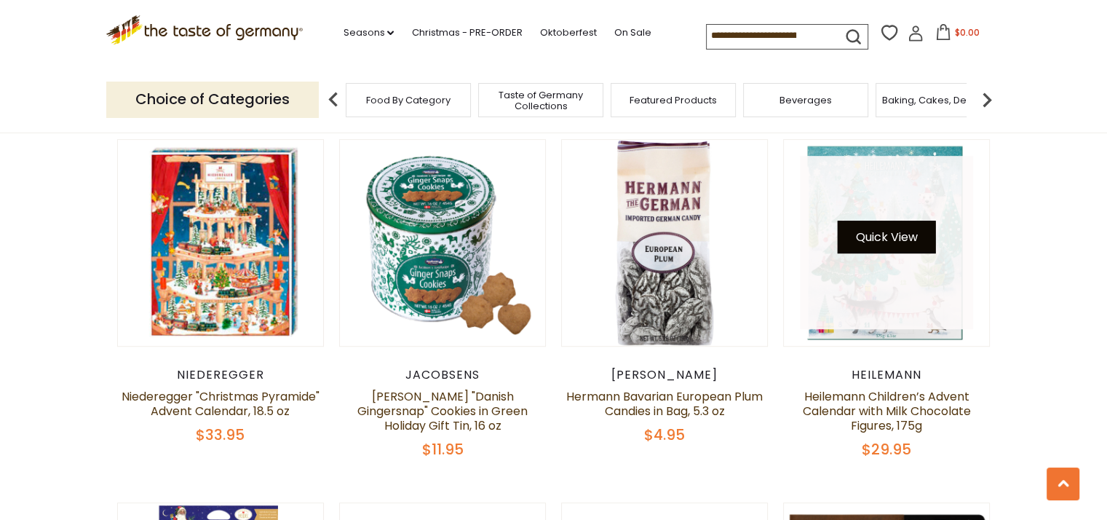
click at [881, 245] on button "Quick View" at bounding box center [887, 237] width 98 height 33
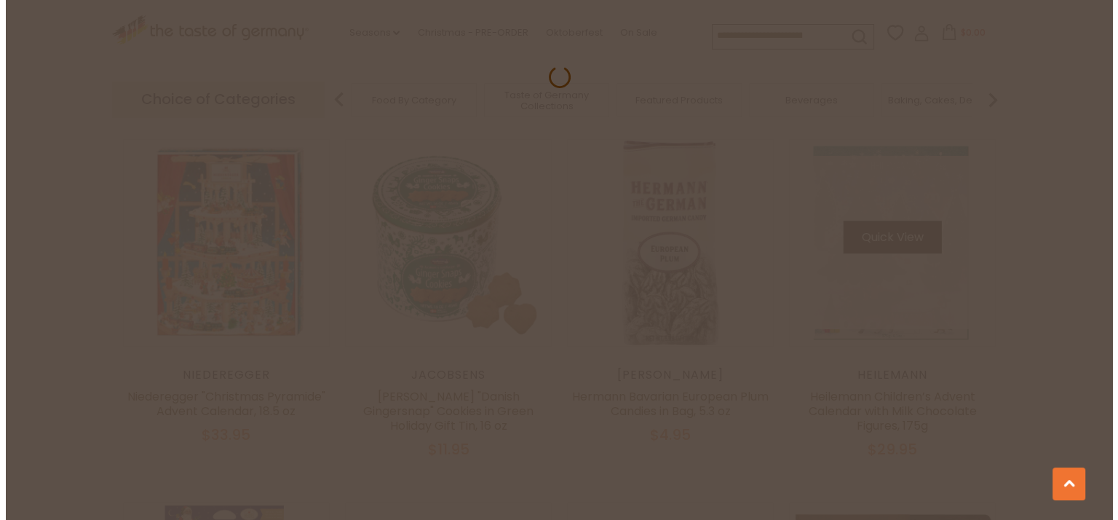
scroll to position [798, 0]
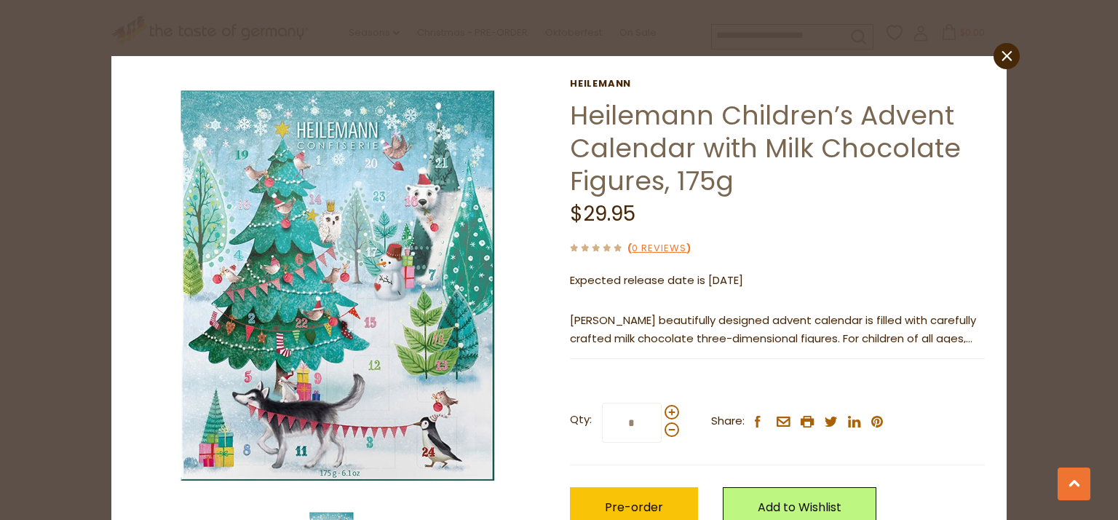
drag, startPoint x: 998, startPoint y: 55, endPoint x: 818, endPoint y: 83, distance: 181.9
click at [1002, 55] on icon "close" at bounding box center [1007, 55] width 11 height 11
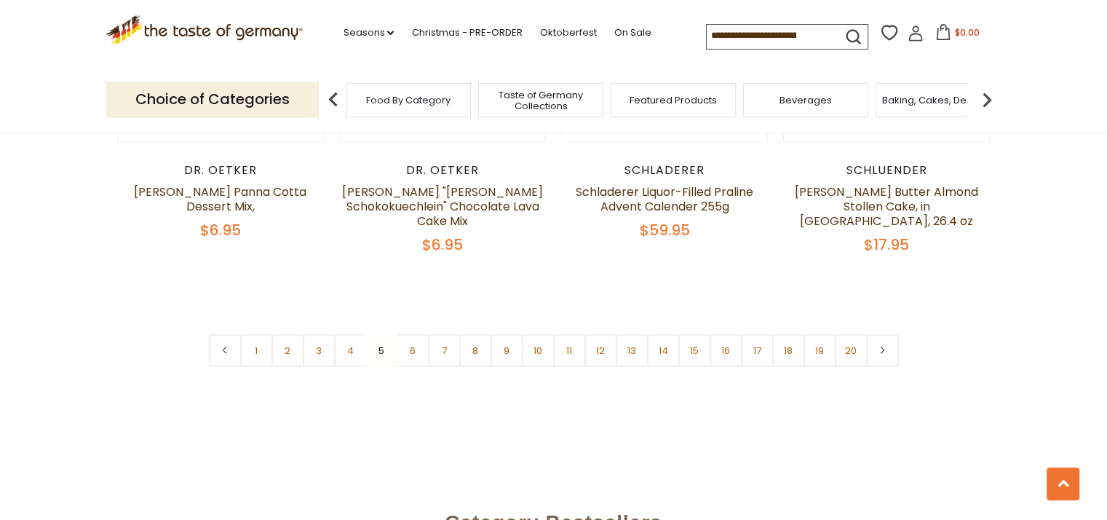
scroll to position [3561, 0]
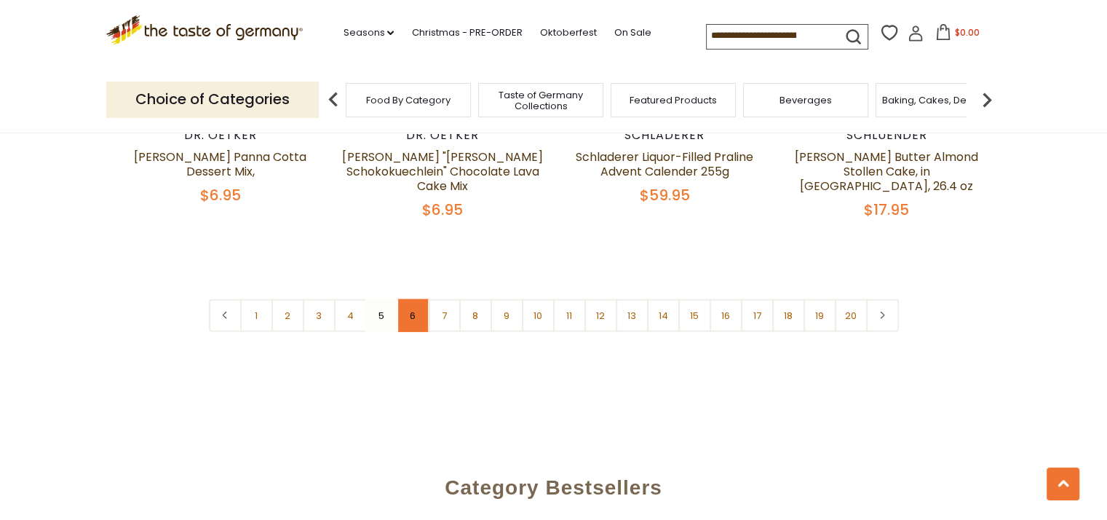
click at [414, 302] on link "6" at bounding box center [413, 315] width 33 height 33
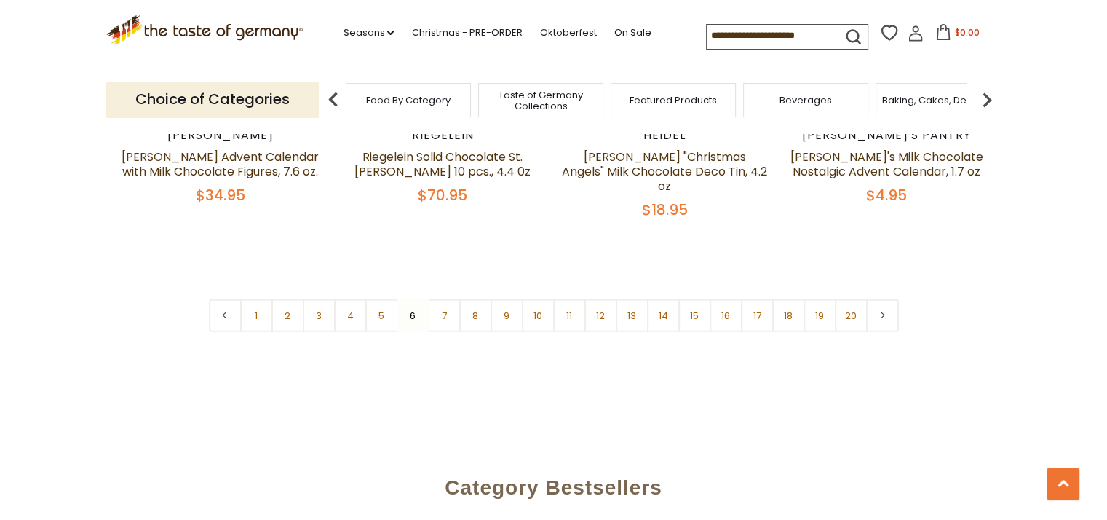
click at [443, 299] on link "7" at bounding box center [444, 315] width 33 height 33
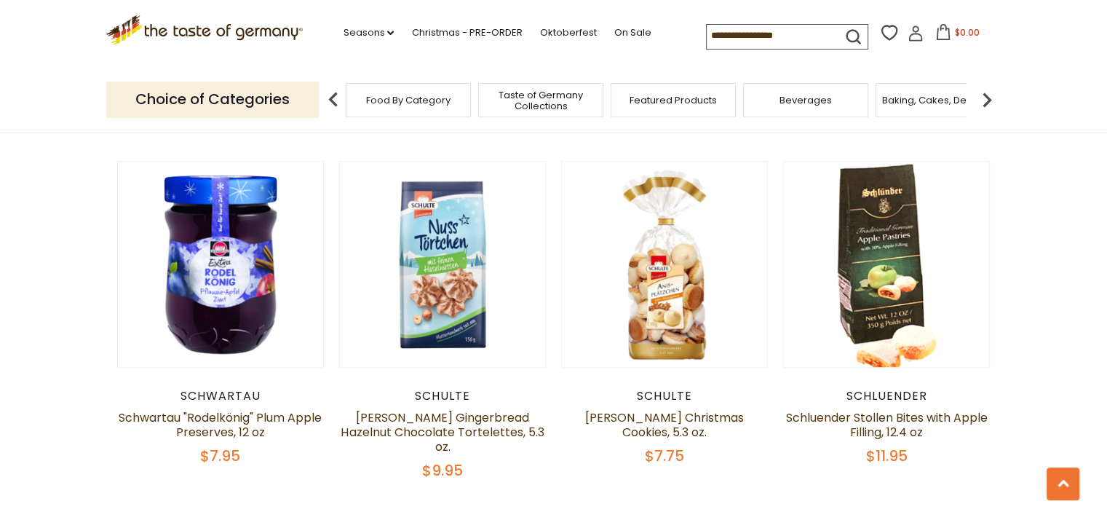
scroll to position [2251, 0]
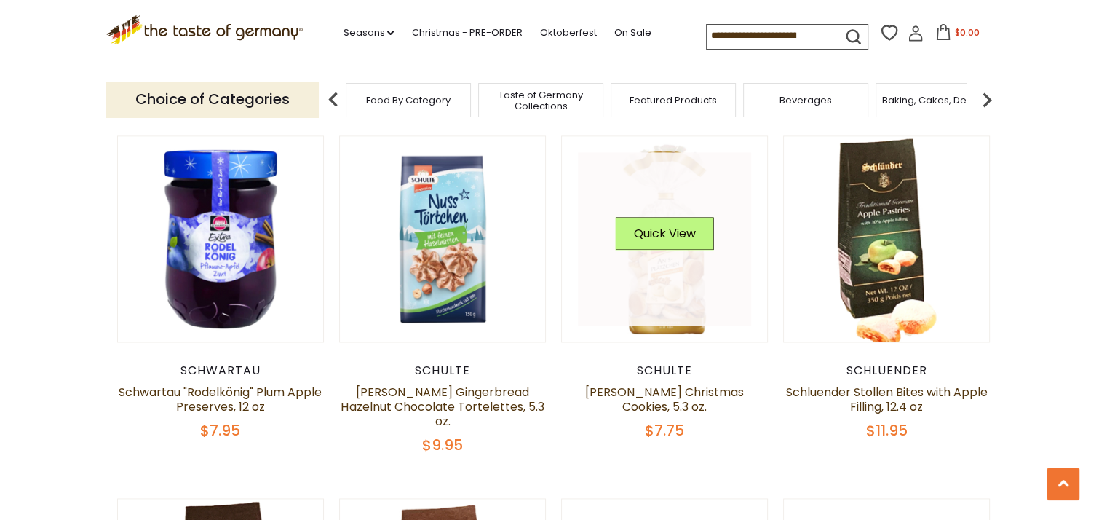
click at [675, 265] on link at bounding box center [664, 238] width 173 height 173
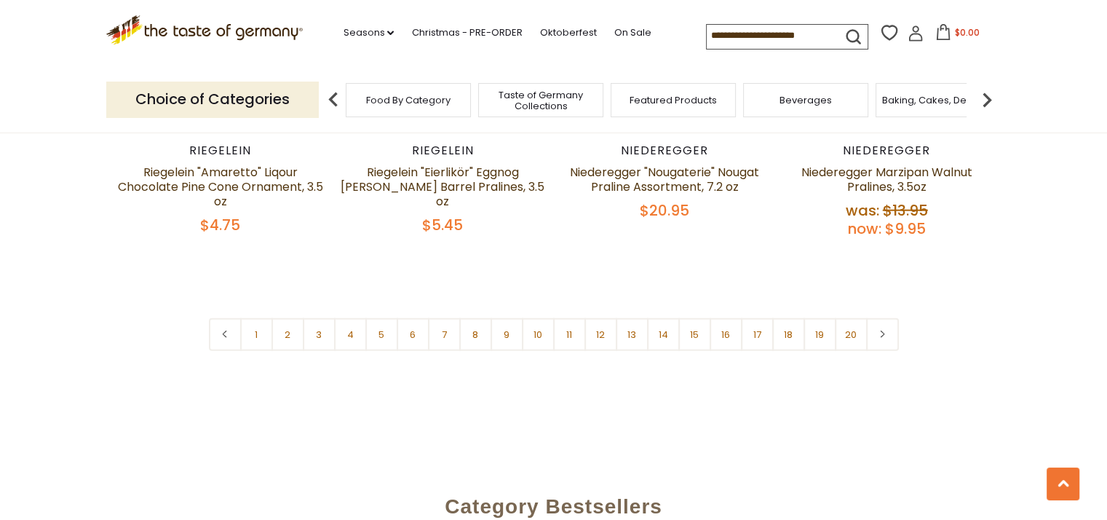
scroll to position [3561, 0]
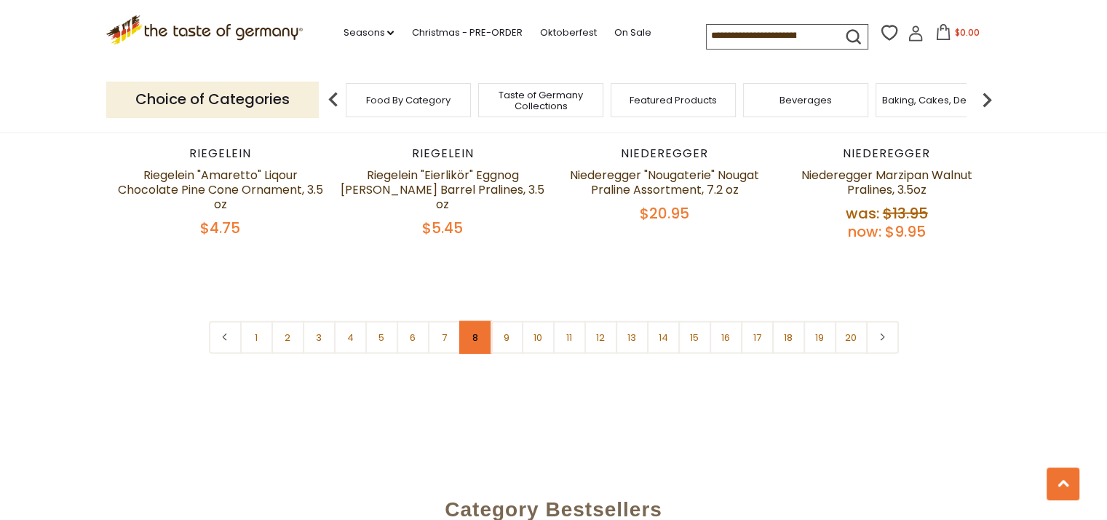
click at [478, 321] on link "8" at bounding box center [475, 337] width 33 height 33
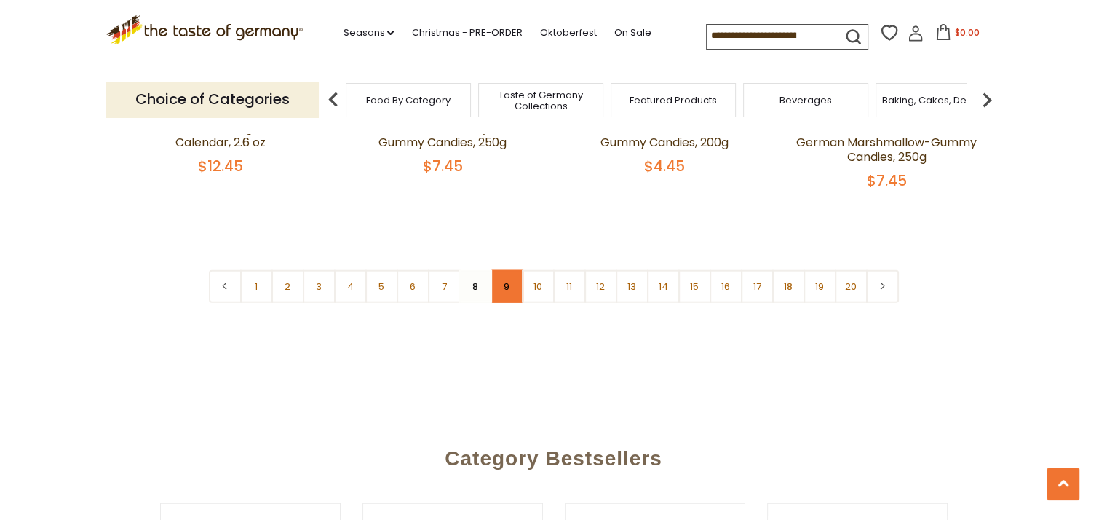
click at [505, 270] on link "9" at bounding box center [507, 286] width 33 height 33
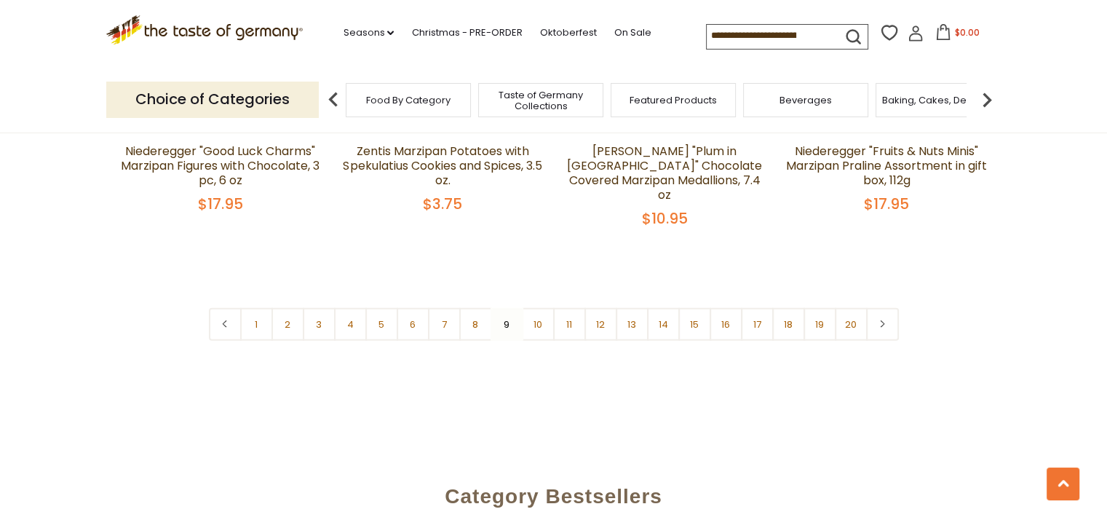
scroll to position [3634, 0]
click at [541, 306] on link "10" at bounding box center [538, 322] width 33 height 33
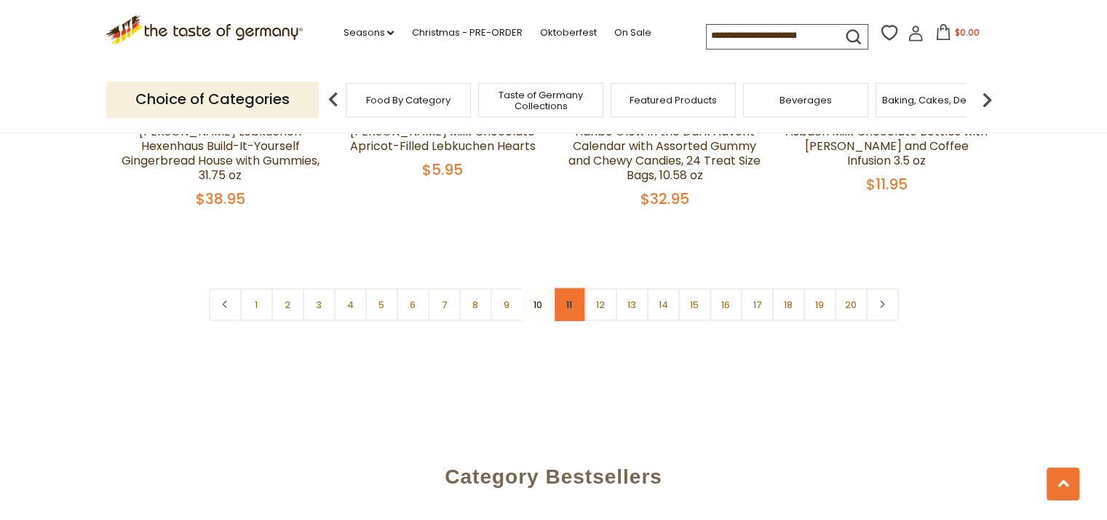
click at [571, 288] on link "11" at bounding box center [569, 304] width 33 height 33
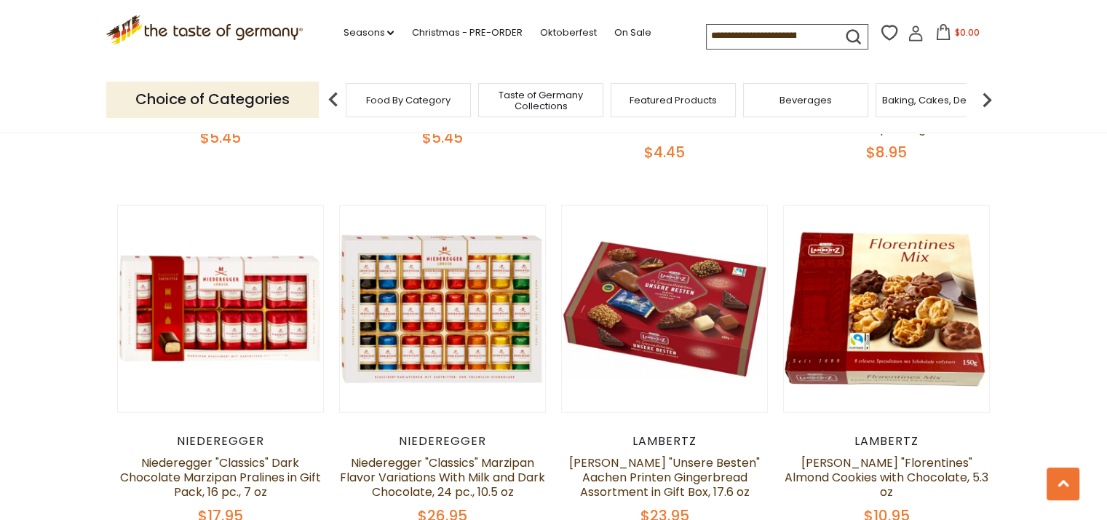
scroll to position [3561, 0]
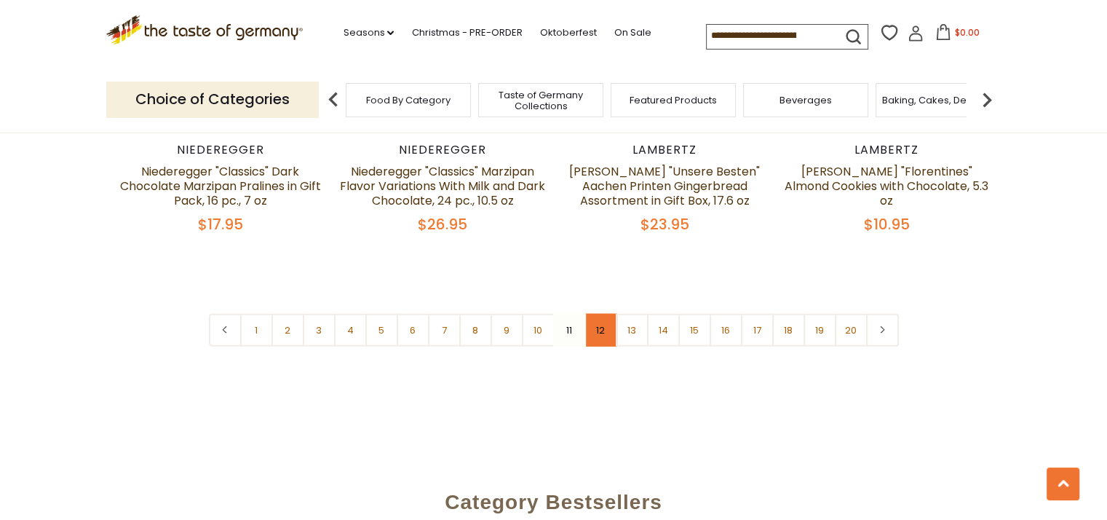
click at [596, 318] on link "12" at bounding box center [601, 330] width 33 height 33
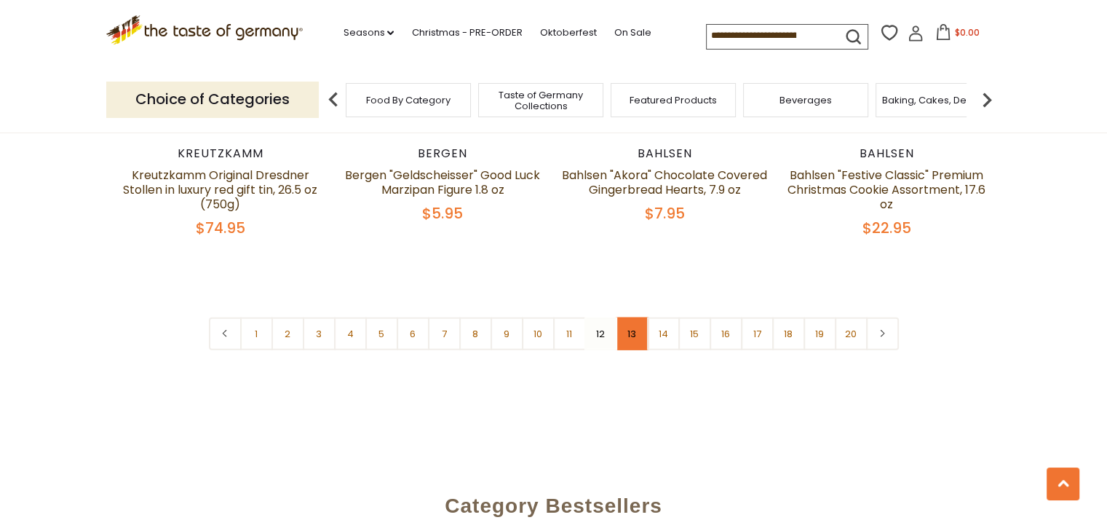
click at [628, 321] on link "13" at bounding box center [632, 333] width 33 height 33
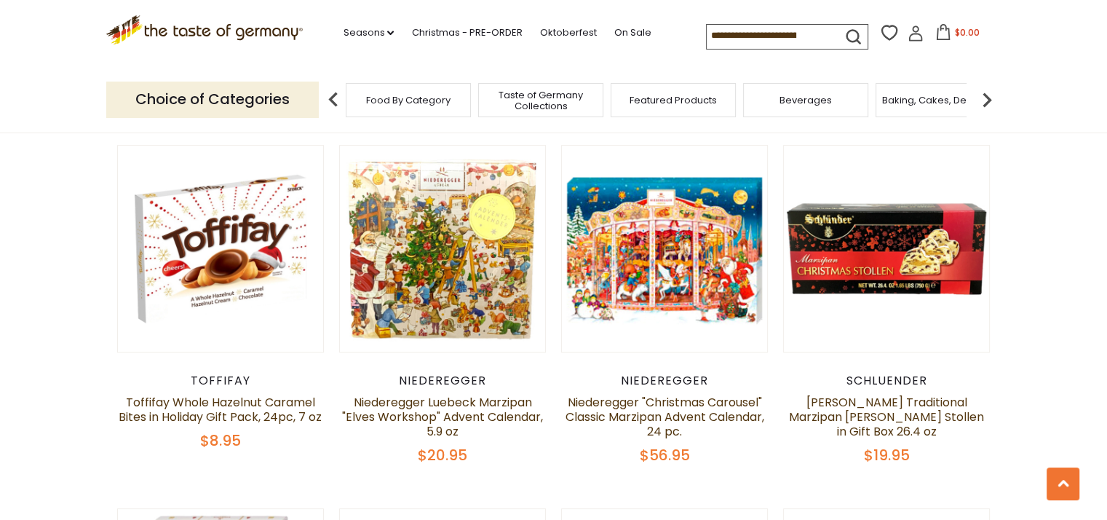
scroll to position [795, 0]
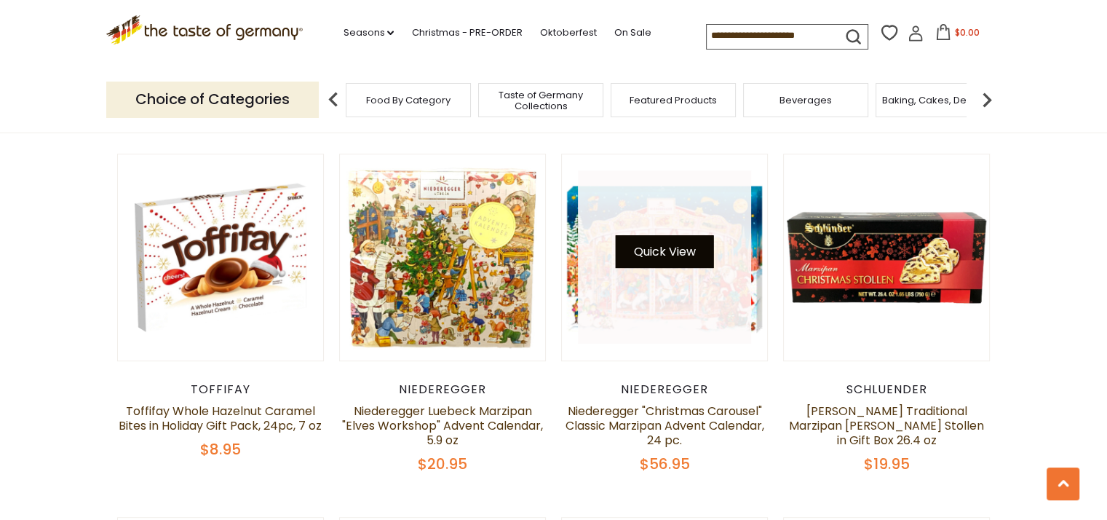
click at [684, 235] on button "Quick View" at bounding box center [665, 251] width 98 height 33
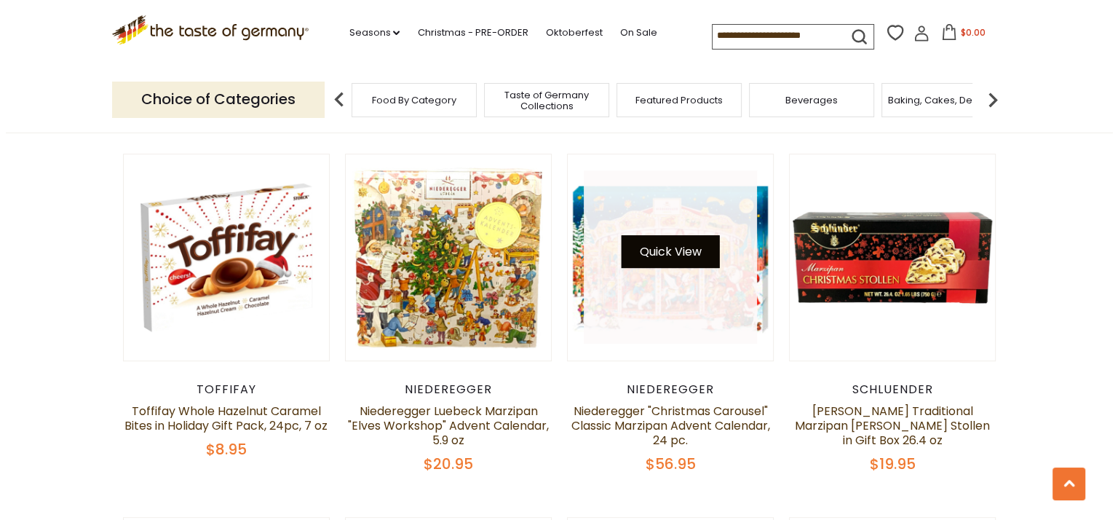
scroll to position [798, 0]
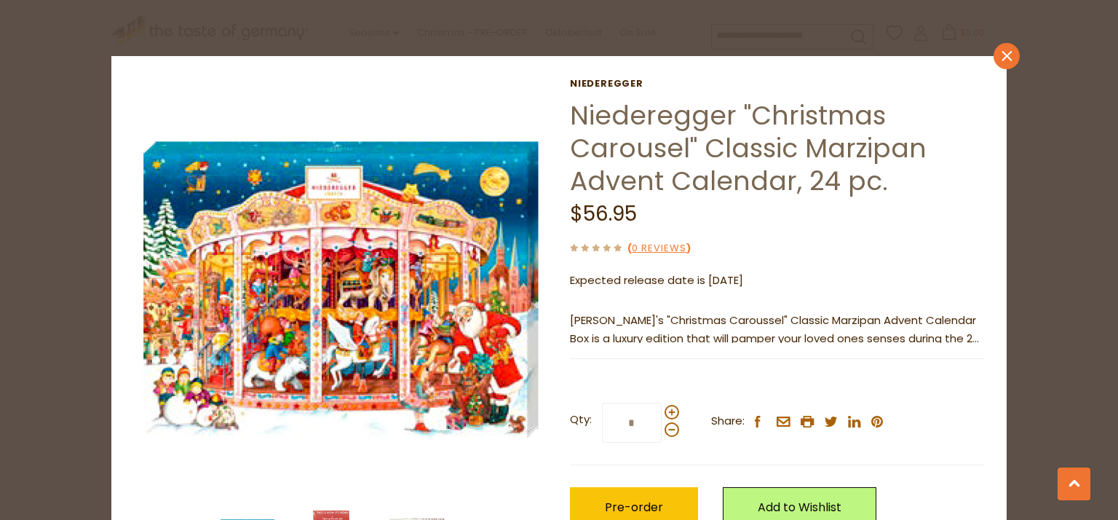
click at [1004, 53] on icon at bounding box center [1007, 56] width 10 height 10
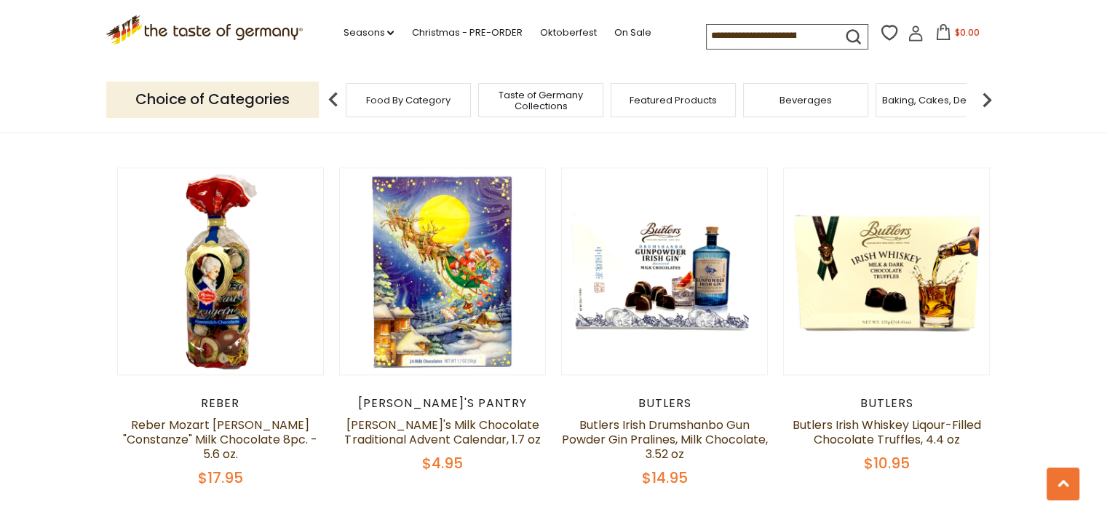
scroll to position [1523, 0]
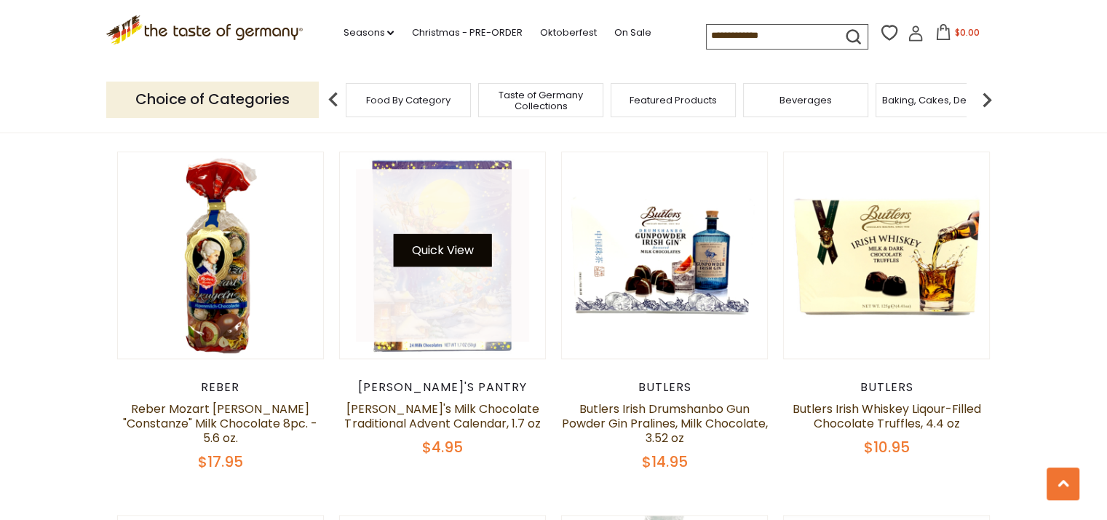
click at [470, 234] on button "Quick View" at bounding box center [442, 250] width 98 height 33
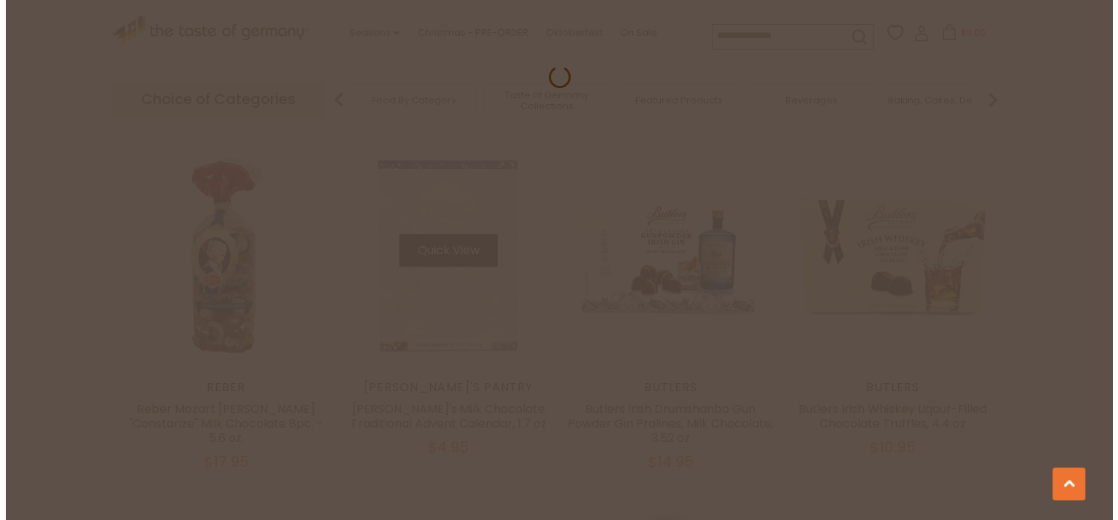
scroll to position [1526, 0]
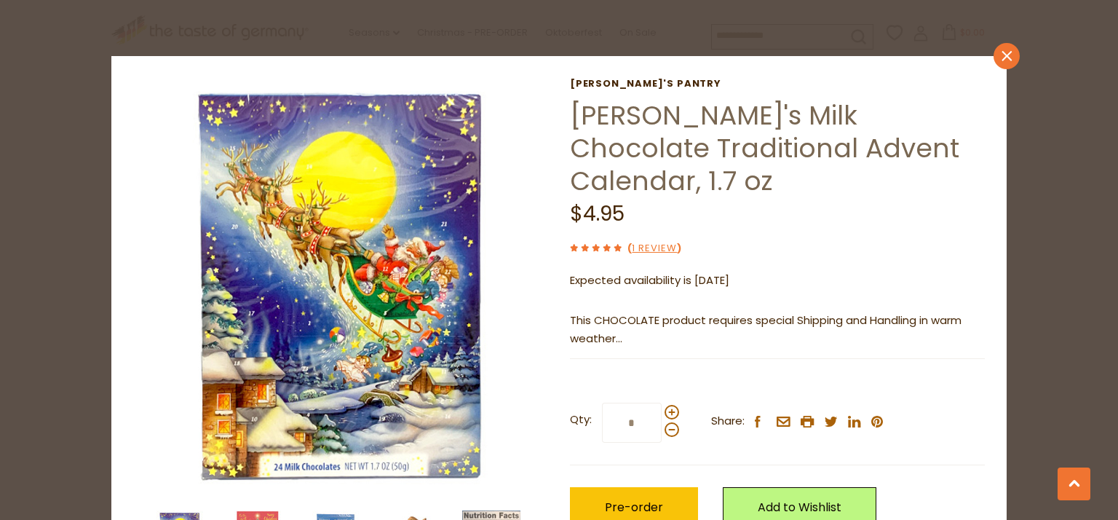
click at [1002, 60] on icon "close" at bounding box center [1007, 55] width 11 height 11
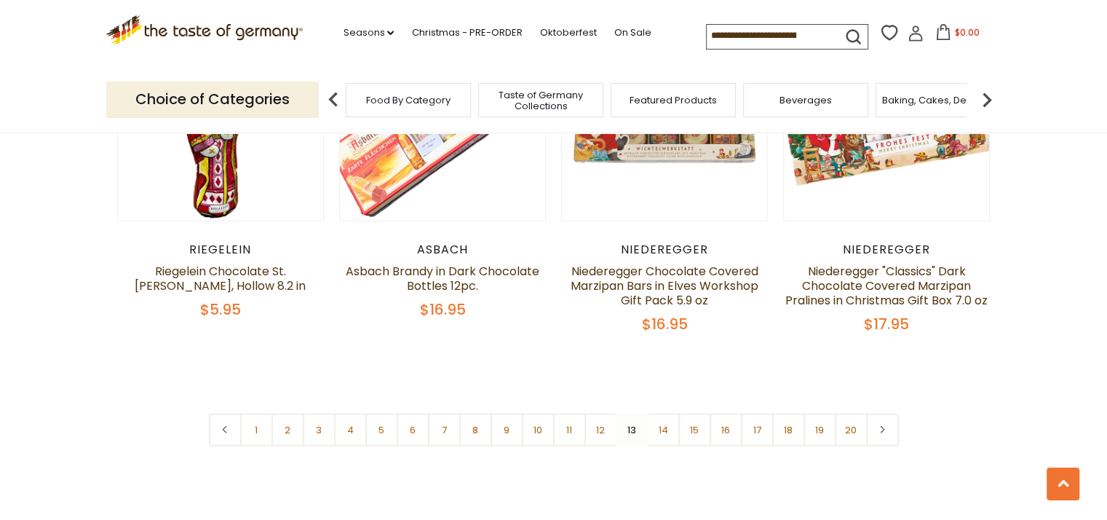
scroll to position [3634, 0]
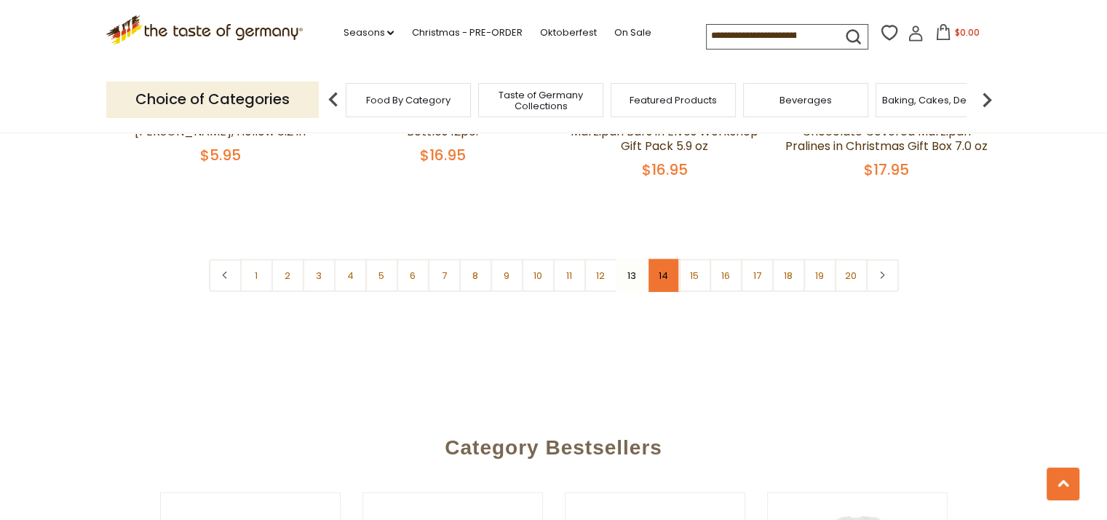
click at [661, 265] on link "14" at bounding box center [663, 275] width 33 height 33
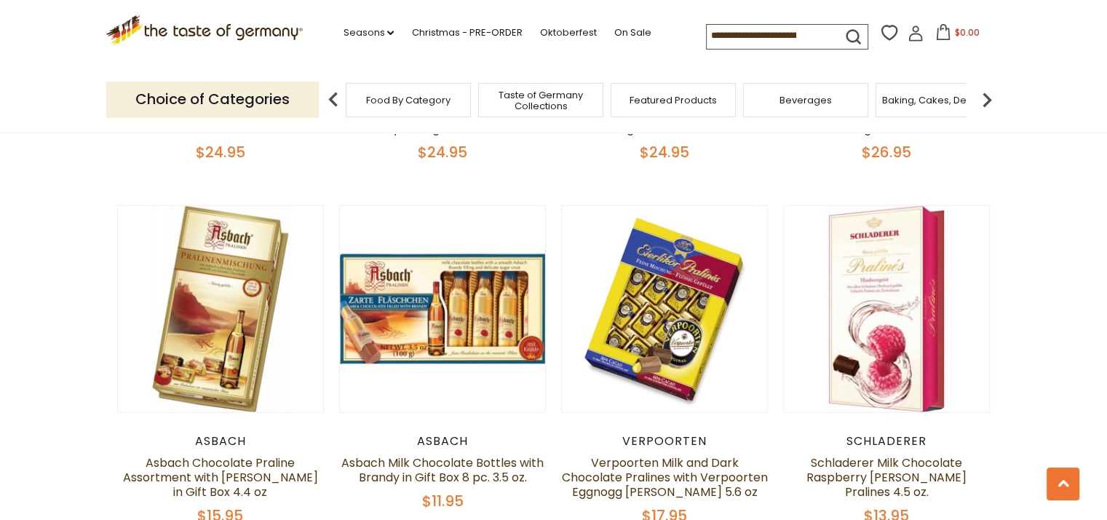
scroll to position [3561, 0]
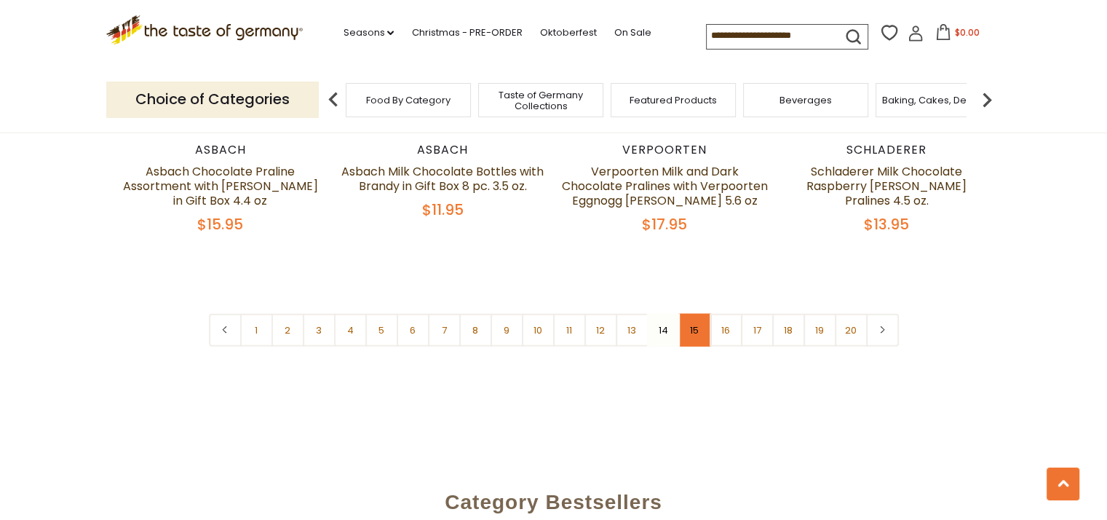
click at [692, 319] on link "15" at bounding box center [695, 330] width 33 height 33
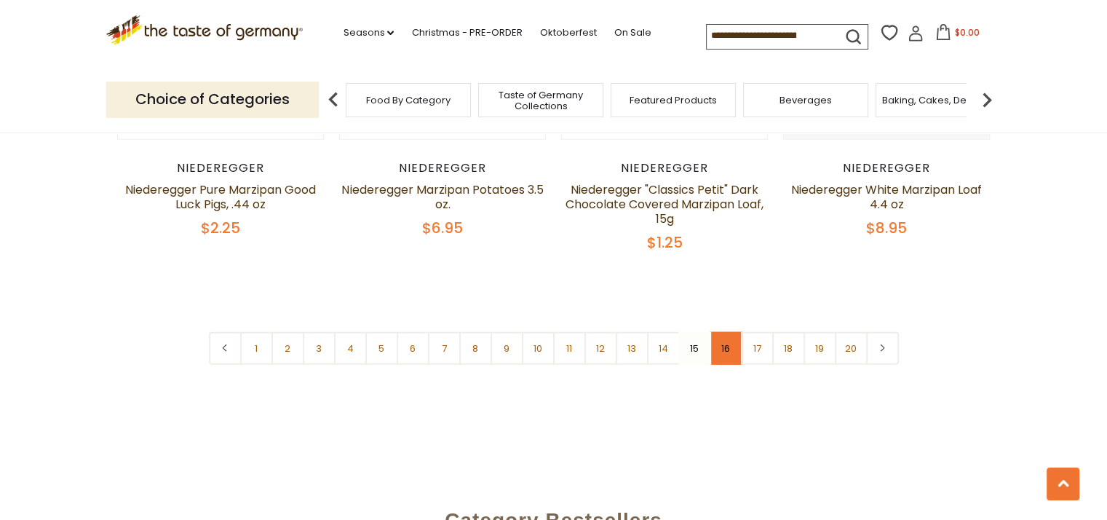
click at [724, 332] on link "16" at bounding box center [726, 348] width 33 height 33
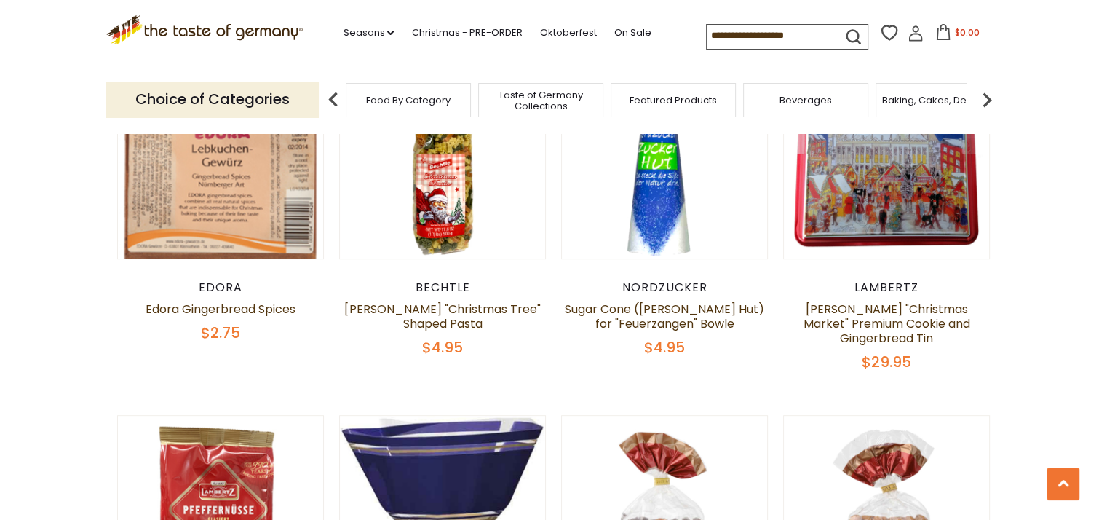
scroll to position [795, 0]
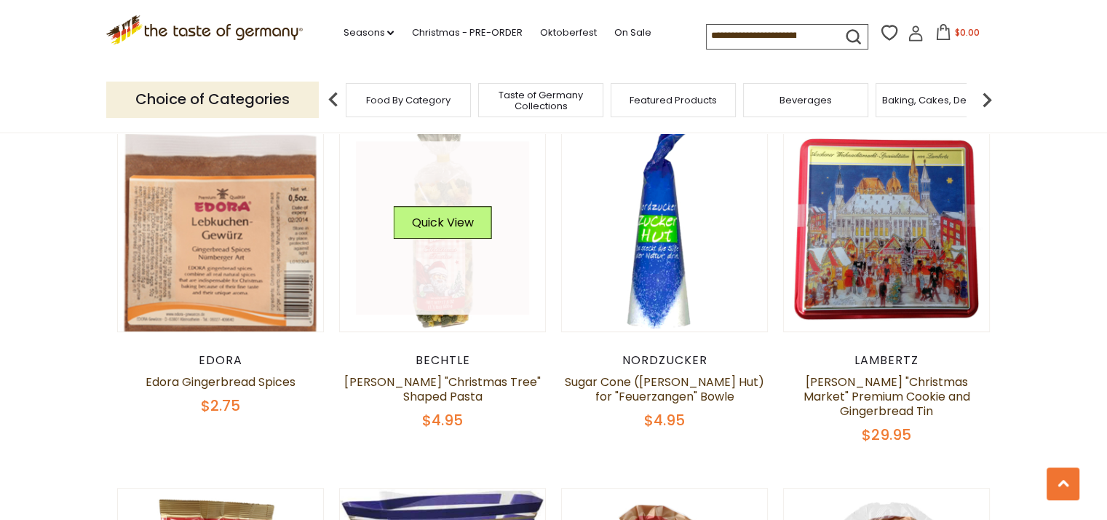
click at [478, 203] on link at bounding box center [442, 227] width 173 height 173
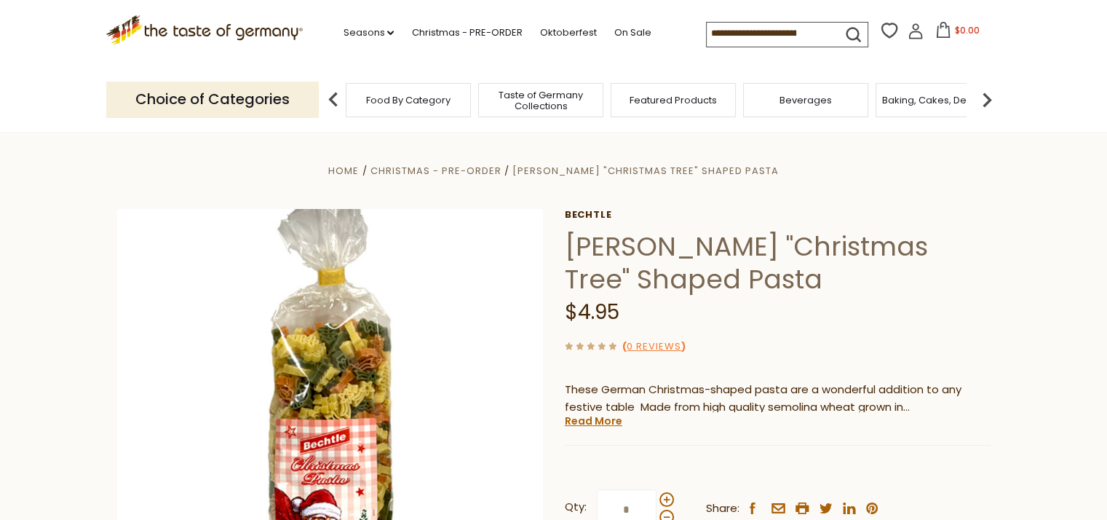
drag, startPoint x: 14, startPoint y: 177, endPoint x: 17, endPoint y: 145, distance: 32.2
click at [15, 177] on section "Home Christmas - PRE-ORDER [PERSON_NAME] "Christmas Tree" Shaped Pasta [PERSON_…" at bounding box center [553, 456] width 1107 height 647
click at [41, 82] on header "Free Shipping Starts at $80.00. Varies by Region. Exclusions Apply. Click here …" at bounding box center [553, 66] width 1107 height 133
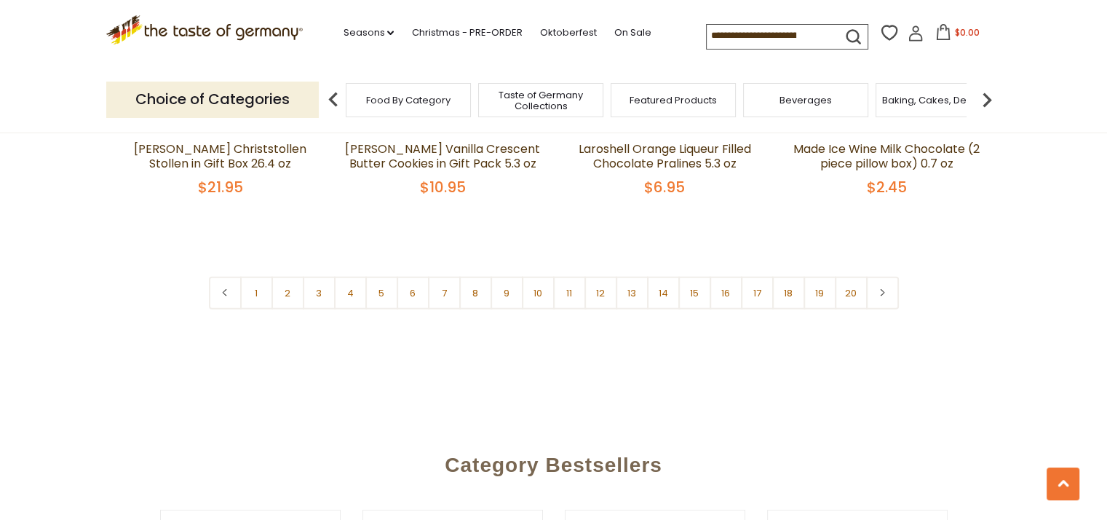
scroll to position [3567, 0]
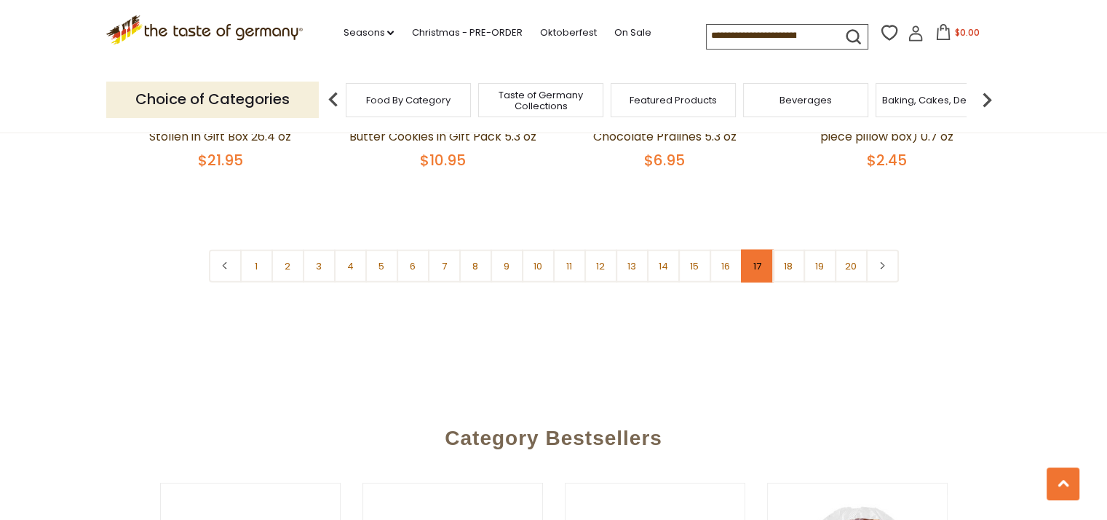
click at [756, 250] on link "17" at bounding box center [757, 266] width 33 height 33
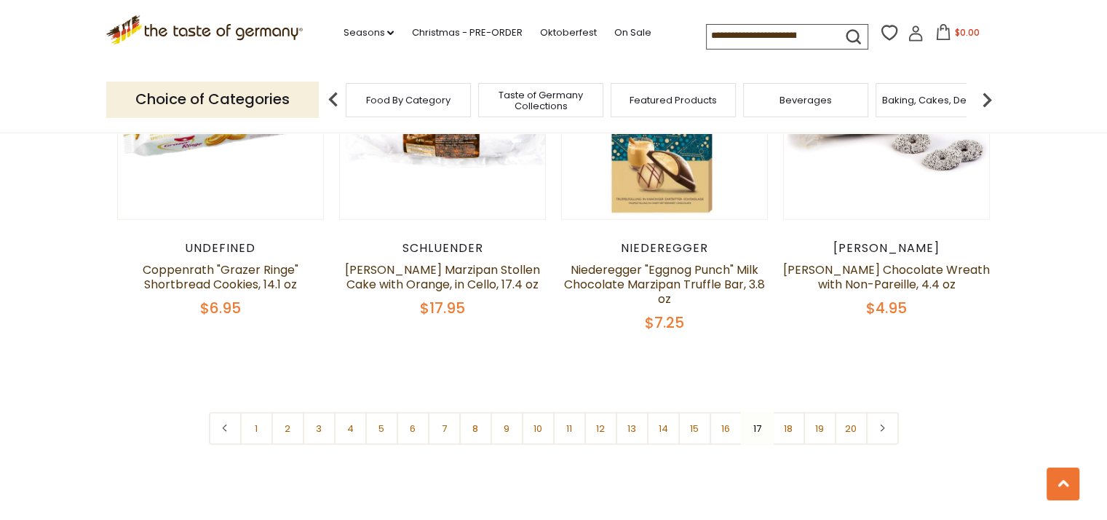
scroll to position [3561, 0]
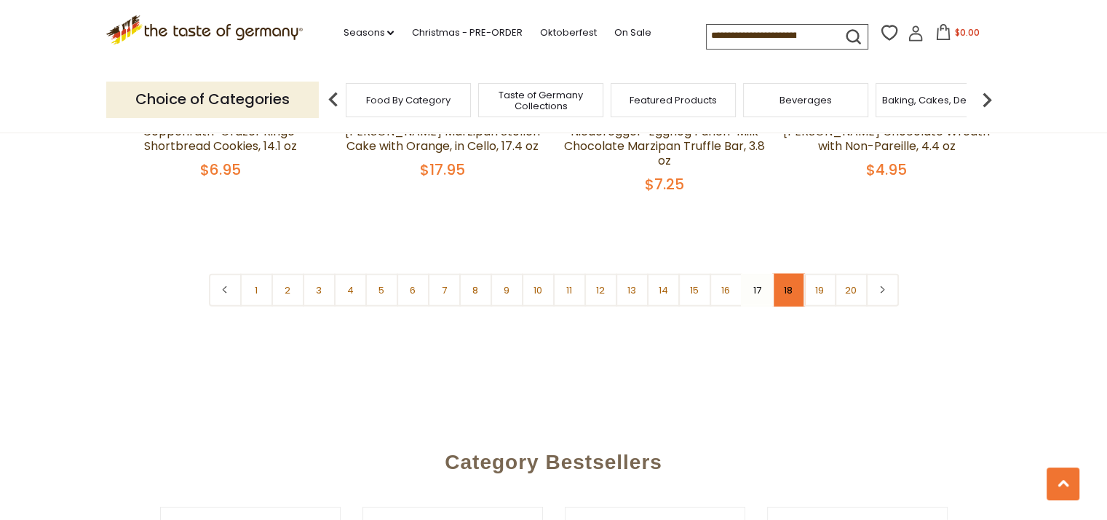
click at [788, 274] on link "18" at bounding box center [788, 290] width 33 height 33
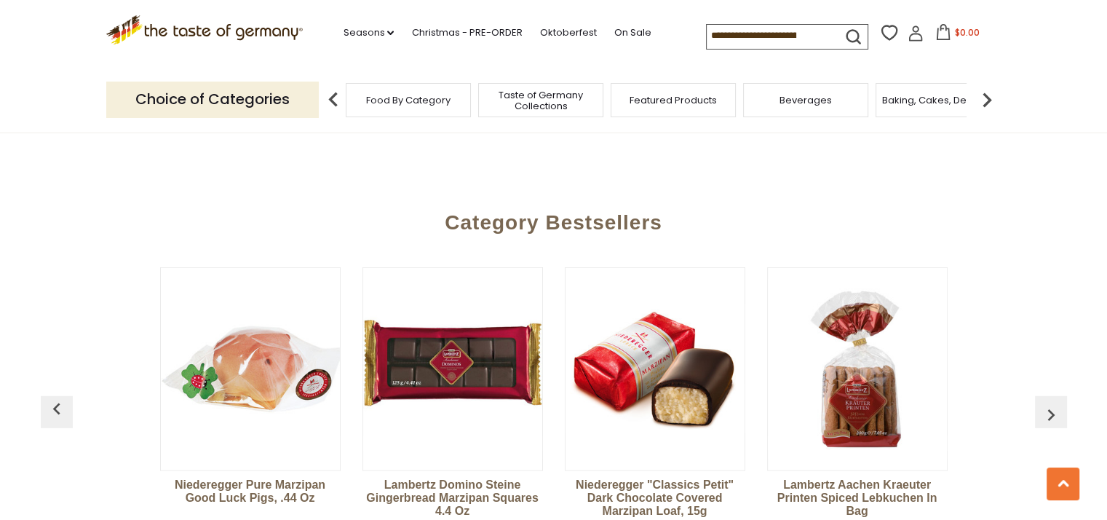
scroll to position [3853, 0]
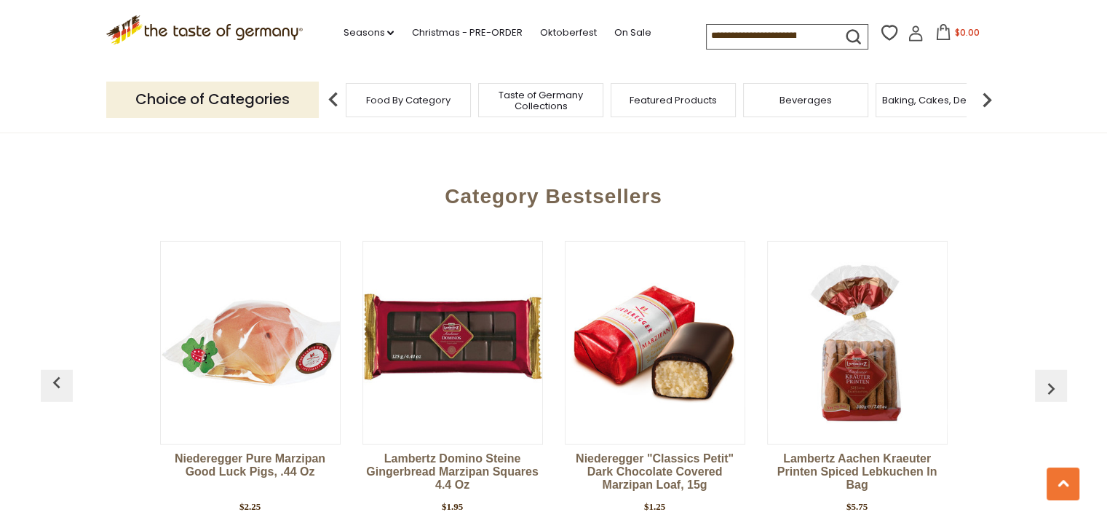
click at [1054, 377] on img "button" at bounding box center [1051, 388] width 23 height 23
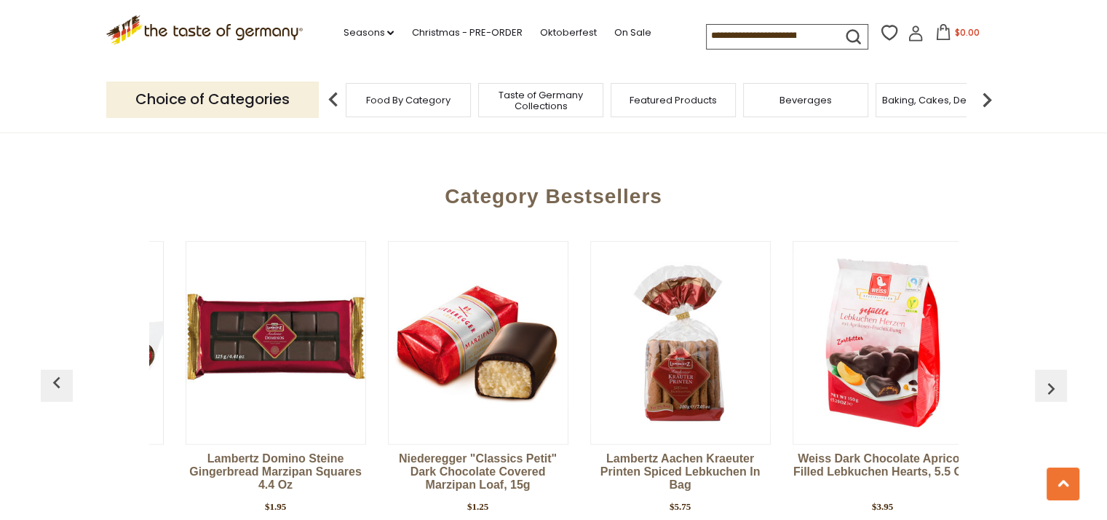
scroll to position [0, 202]
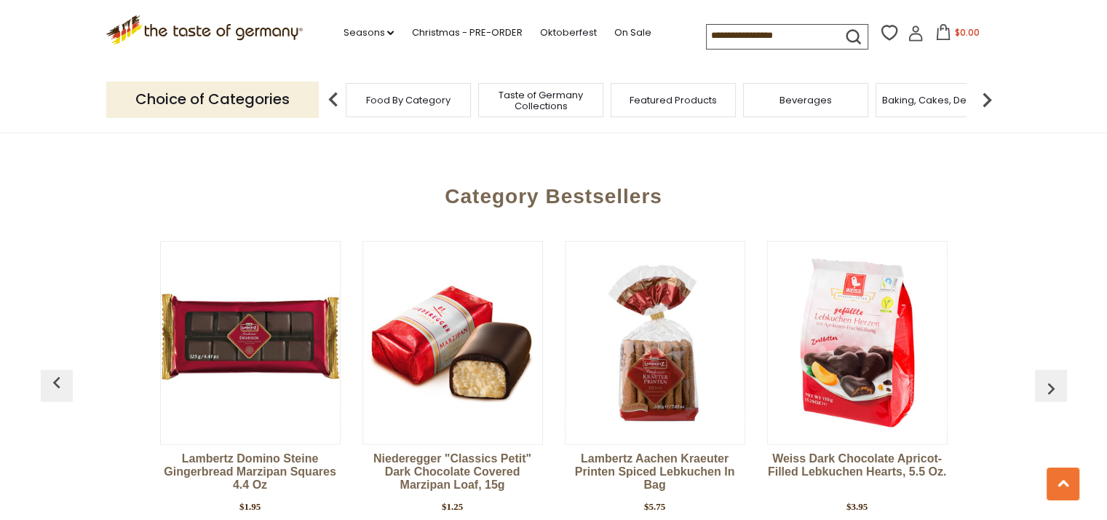
click at [1046, 377] on img "button" at bounding box center [1051, 388] width 23 height 23
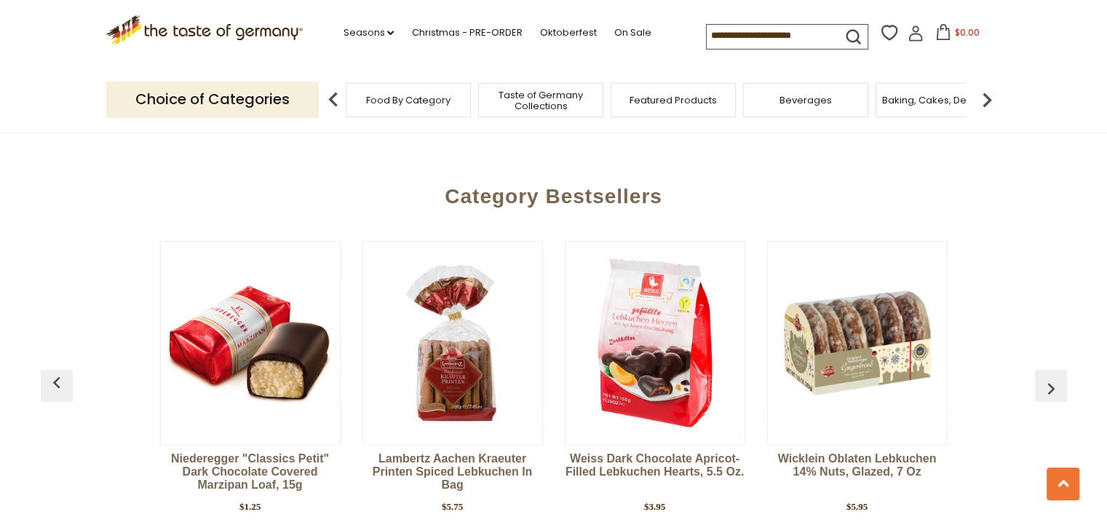
scroll to position [0, 405]
